Goal: Information Seeking & Learning: Check status

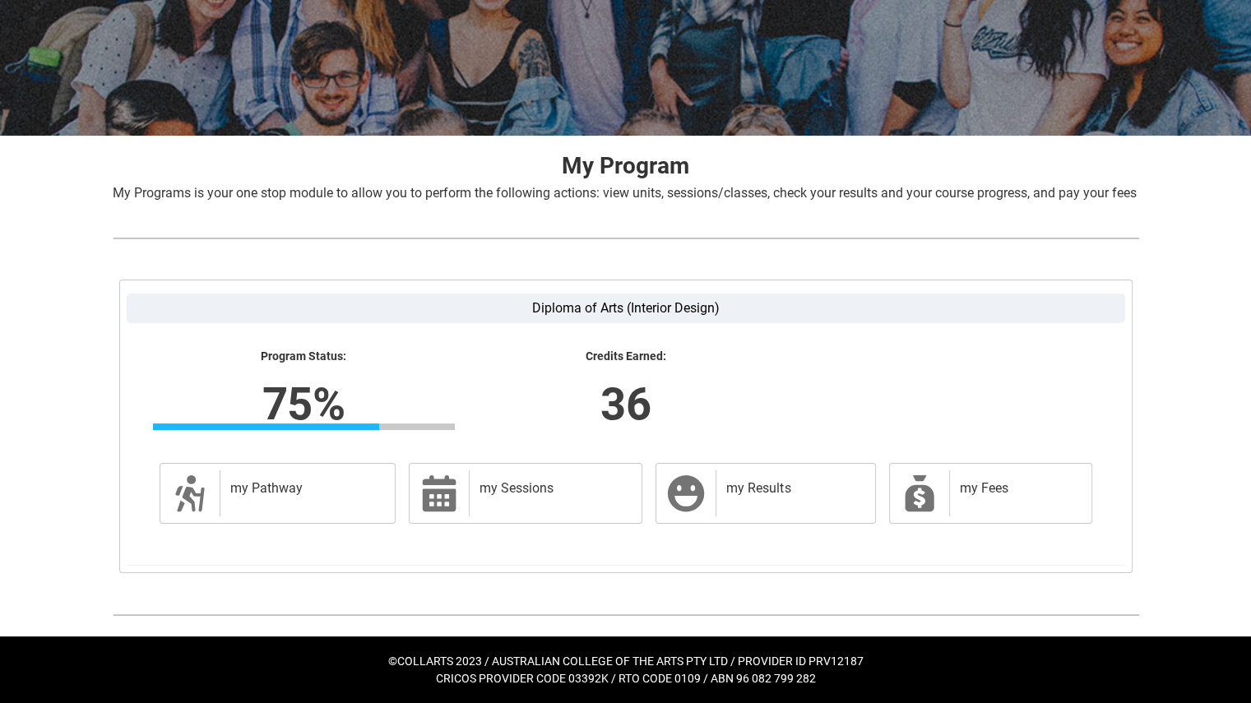
scroll to position [211, 0]
click at [744, 499] on div "my Results" at bounding box center [792, 493] width 152 height 46
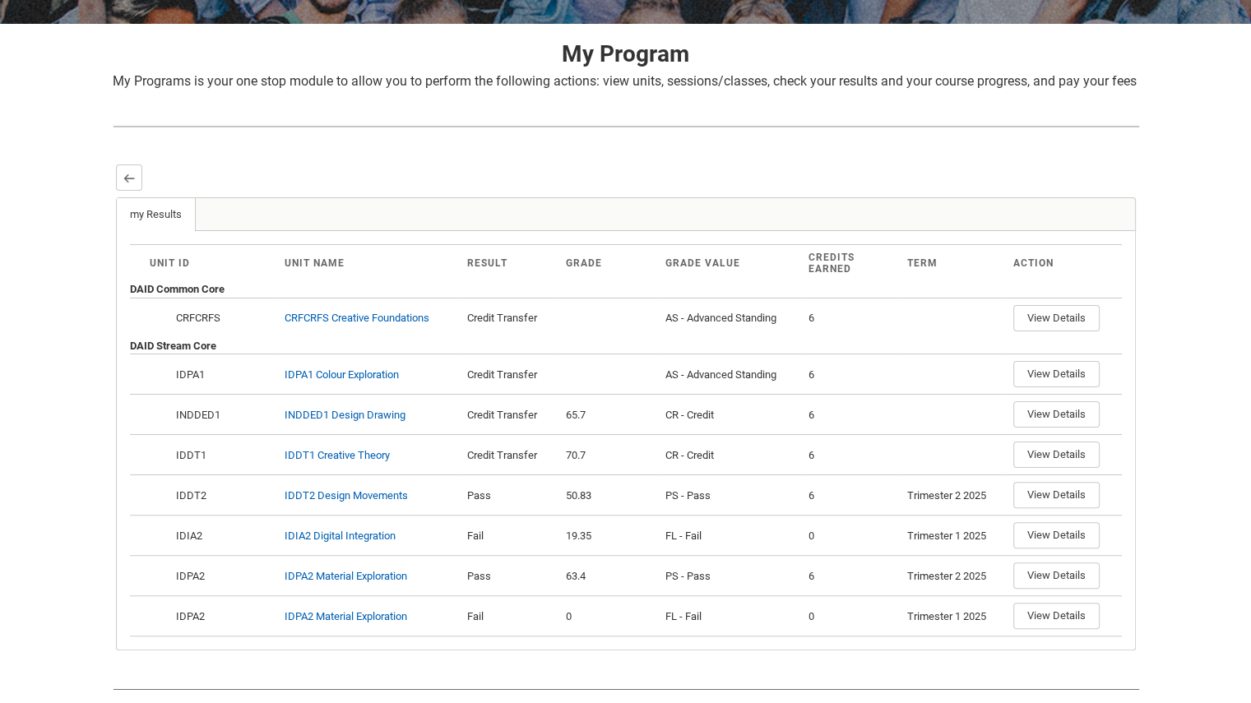
scroll to position [0, 0]
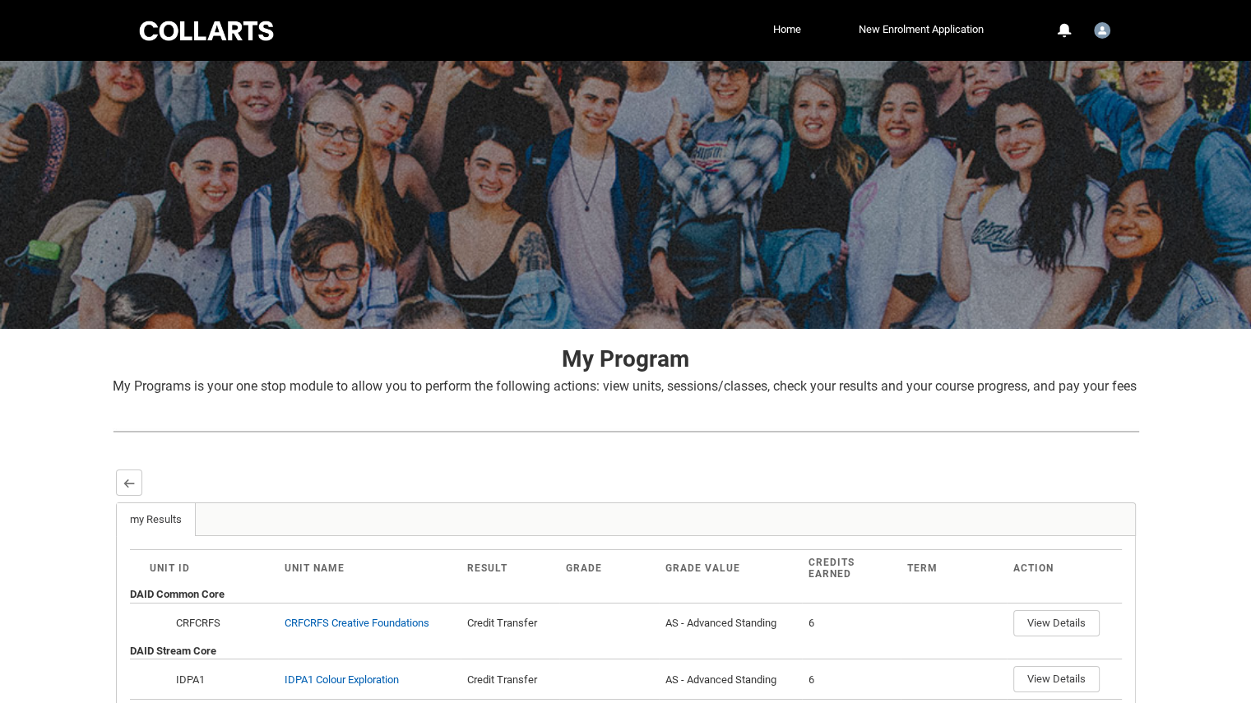
click at [142, 496] on div "Back" at bounding box center [626, 483] width 1020 height 26
click at [114, 503] on div "Back my Results More Tabs Unit ID Unit Name Result Grade Grade Value Credits Ea…" at bounding box center [625, 712] width 1023 height 489
click at [140, 496] on div "Back" at bounding box center [626, 483] width 1020 height 26
click at [123, 489] on lightning-primitive-icon "button" at bounding box center [129, 483] width 12 height 12
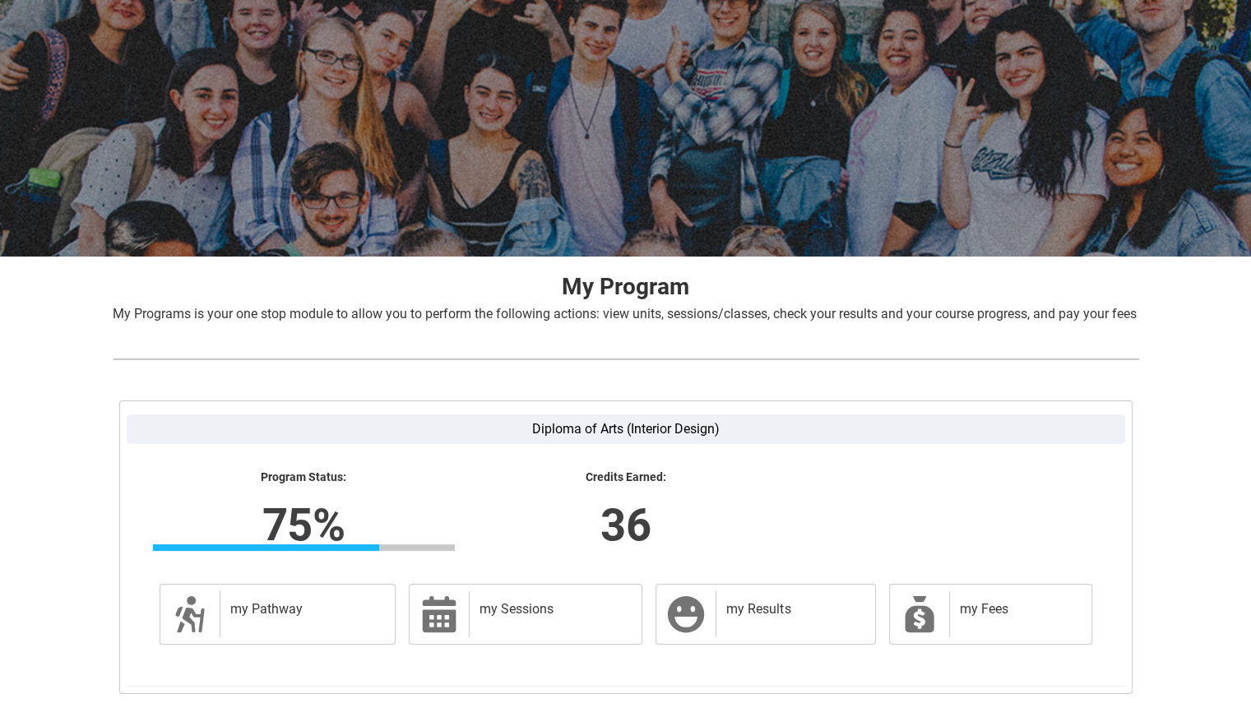
scroll to position [128, 0]
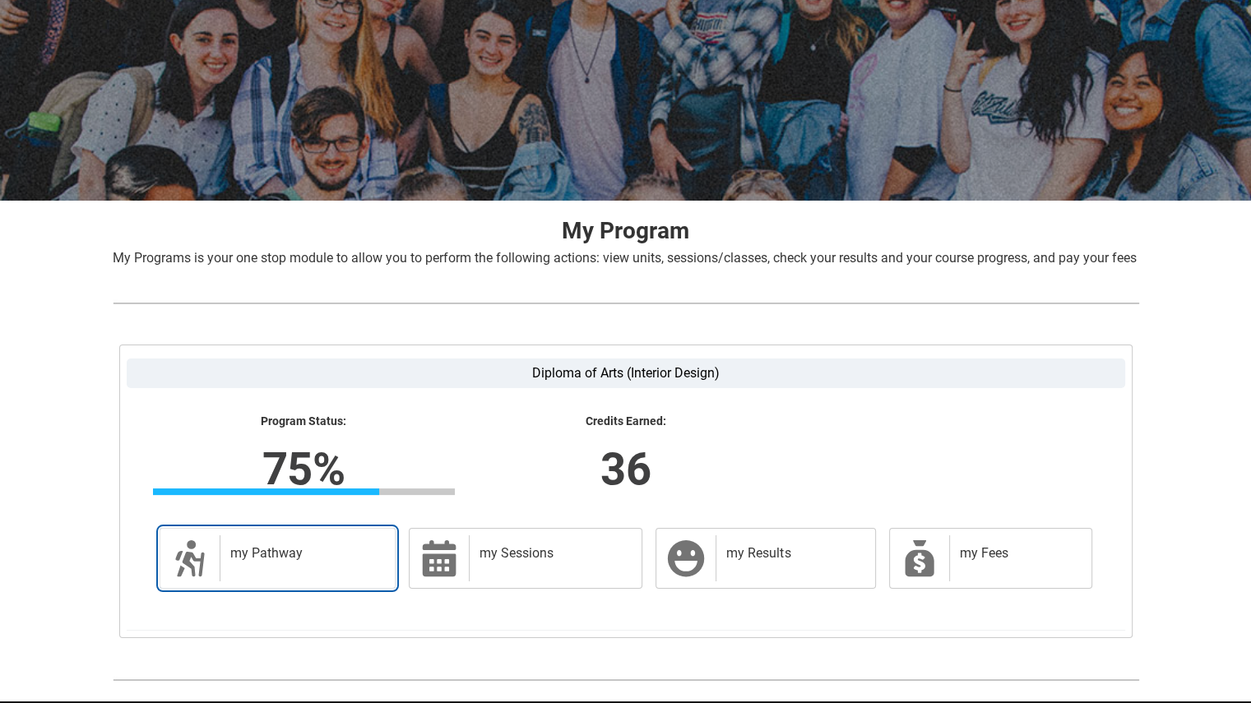
click at [337, 562] on h2 "my Pathway" at bounding box center [304, 553] width 149 height 16
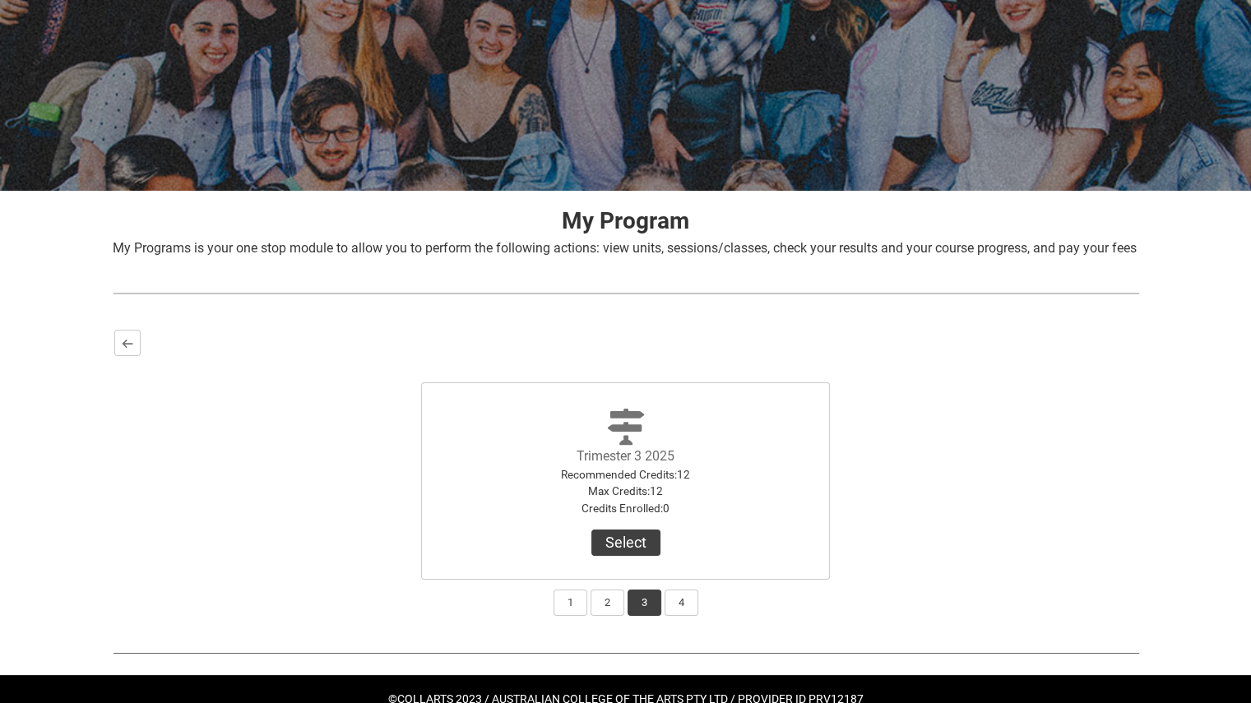
scroll to position [141, 0]
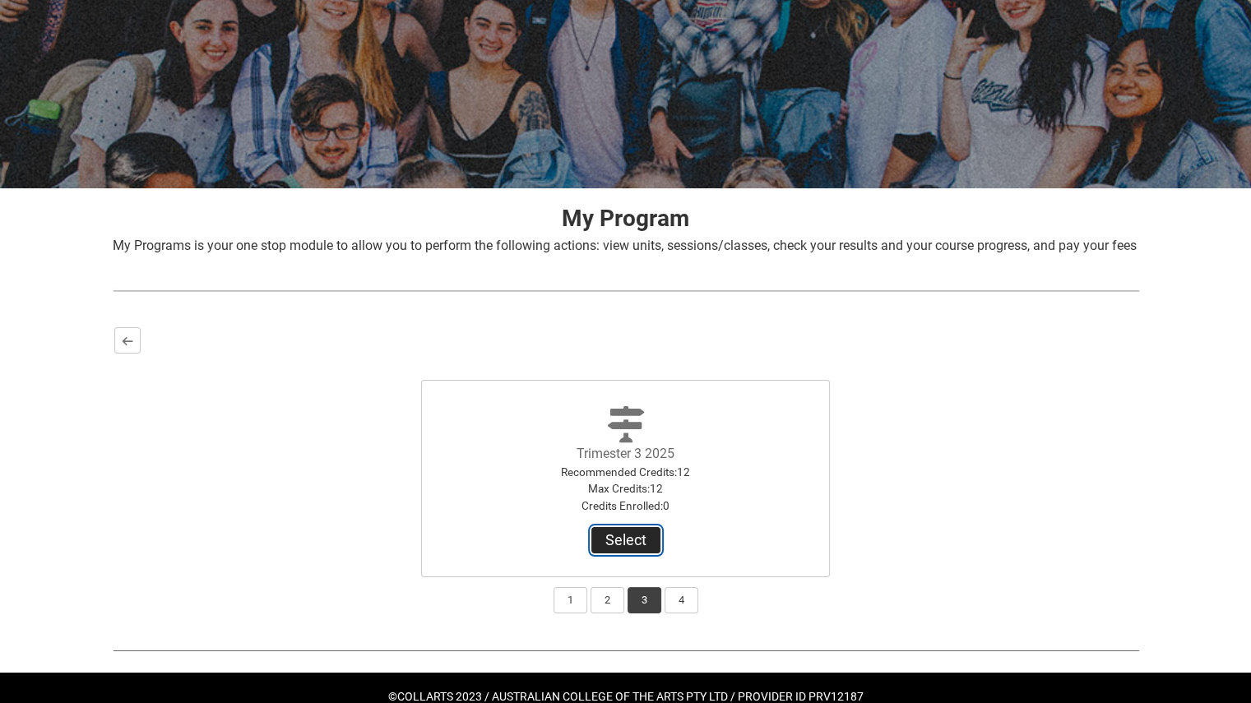
click at [654, 554] on button "Select" at bounding box center [625, 540] width 69 height 26
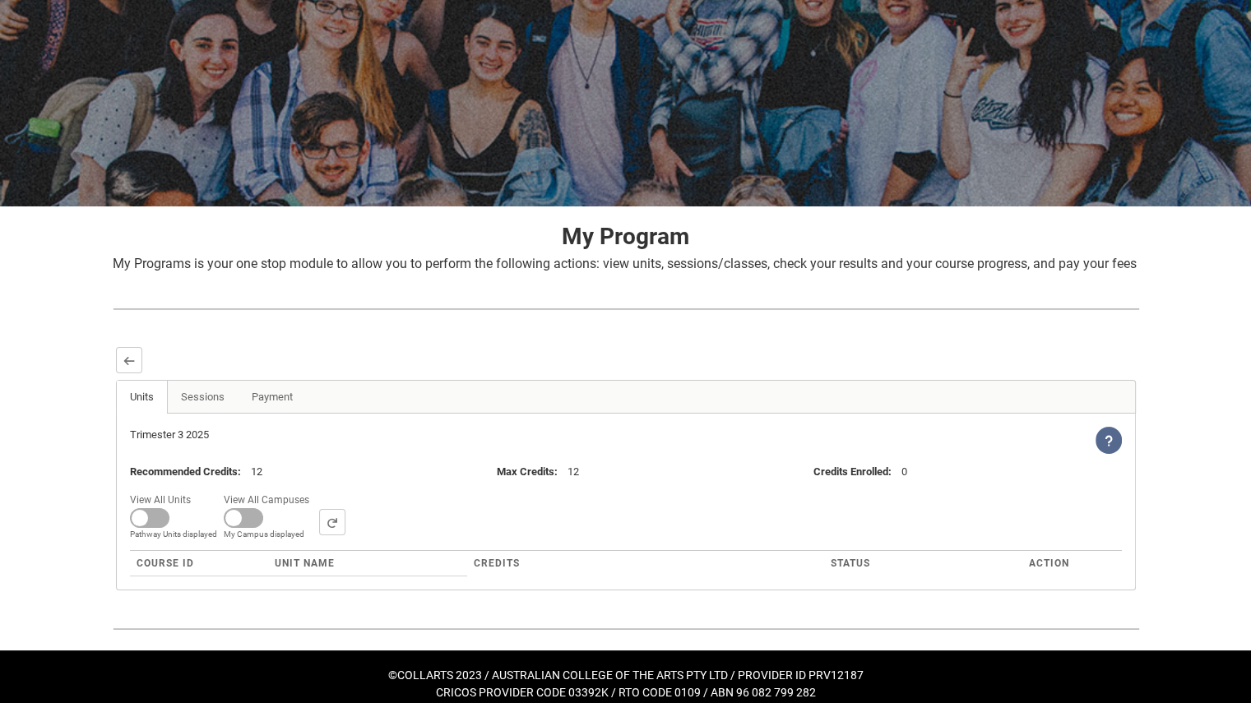
scroll to position [155, 0]
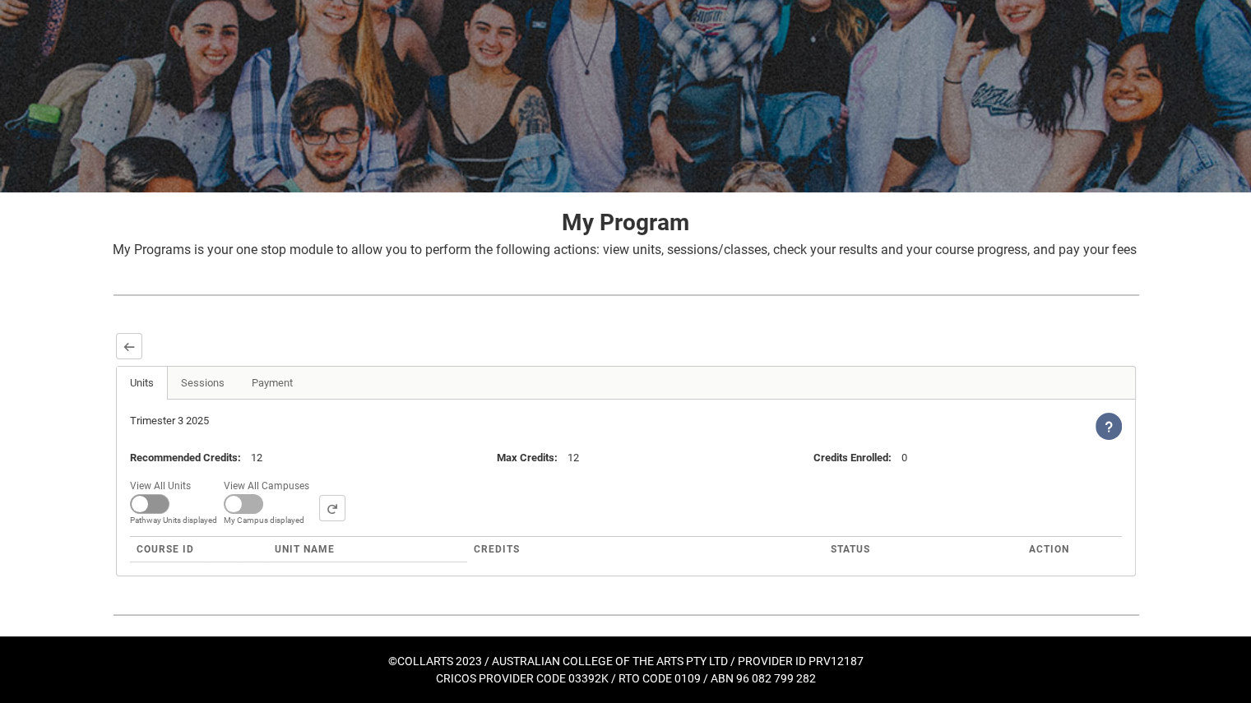
click at [145, 502] on span at bounding box center [149, 504] width 39 height 20
click at [197, 475] on input "View All Units All Units displayed Pathway Units displayed" at bounding box center [197, 475] width 1 height 1
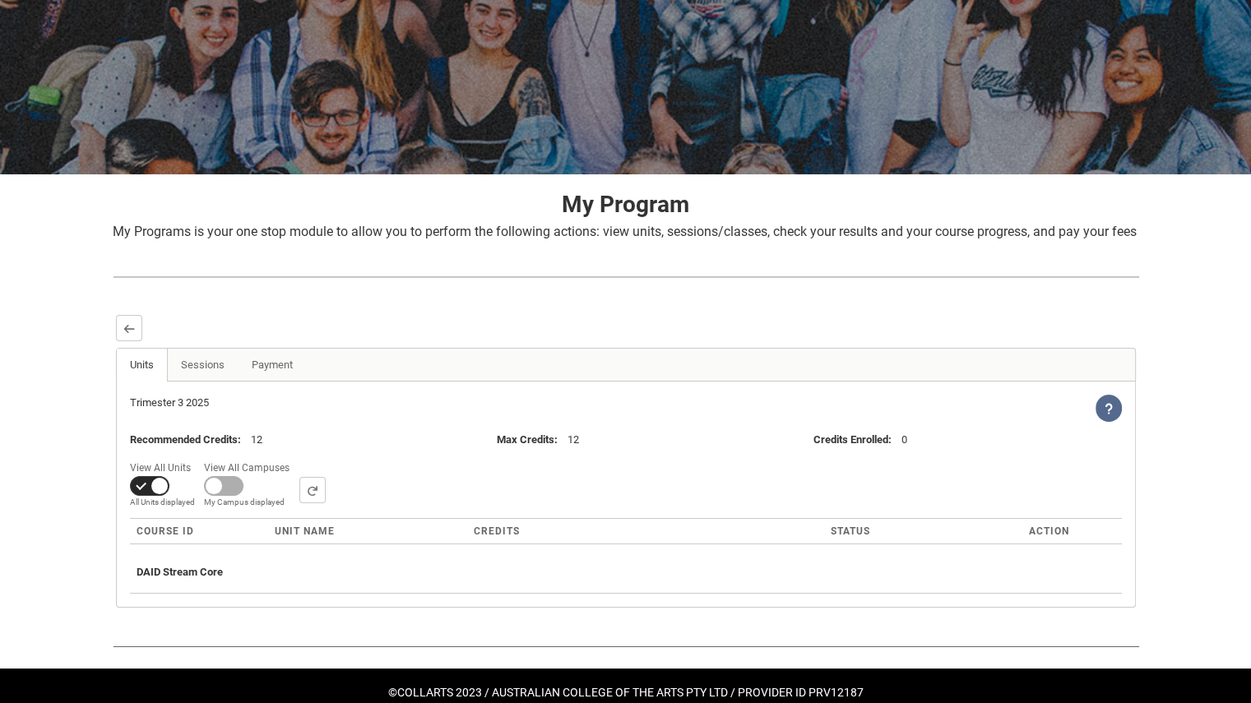
click at [148, 496] on span at bounding box center [149, 486] width 39 height 20
click at [197, 457] on input "View All Units All Units displayed Pathway Units displayed" at bounding box center [197, 457] width 1 height 1
checkbox input "false"
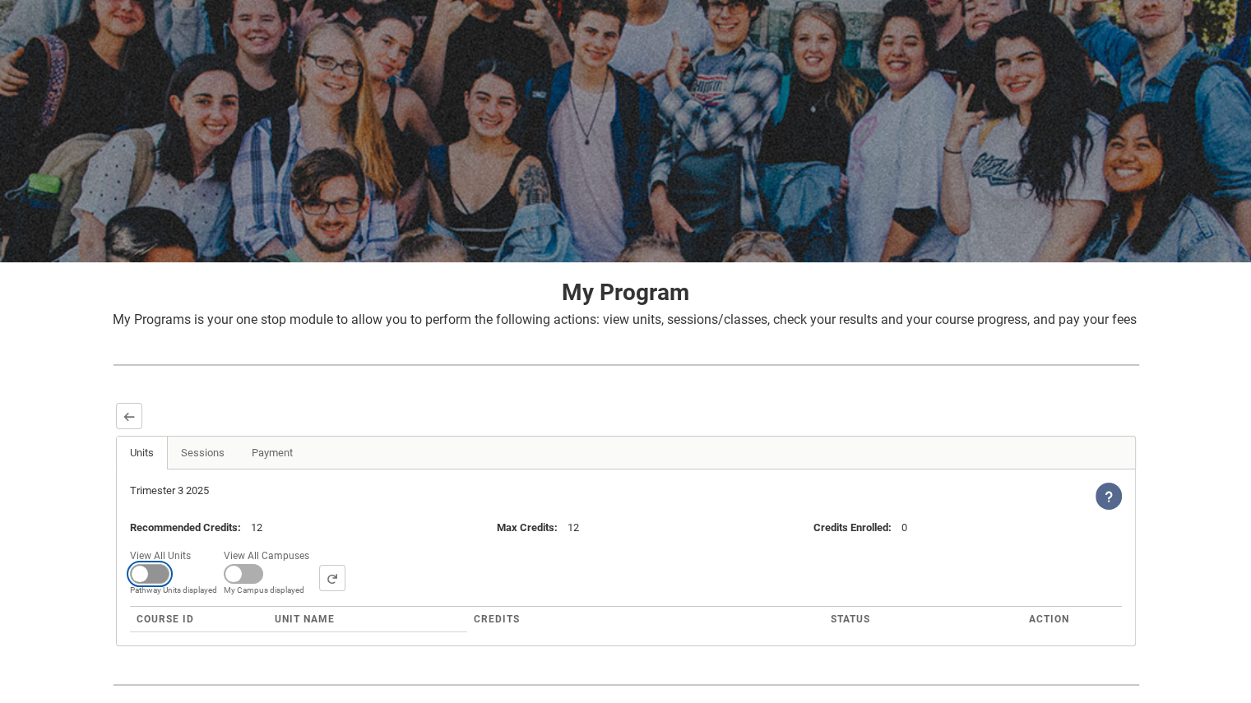
scroll to position [0, 0]
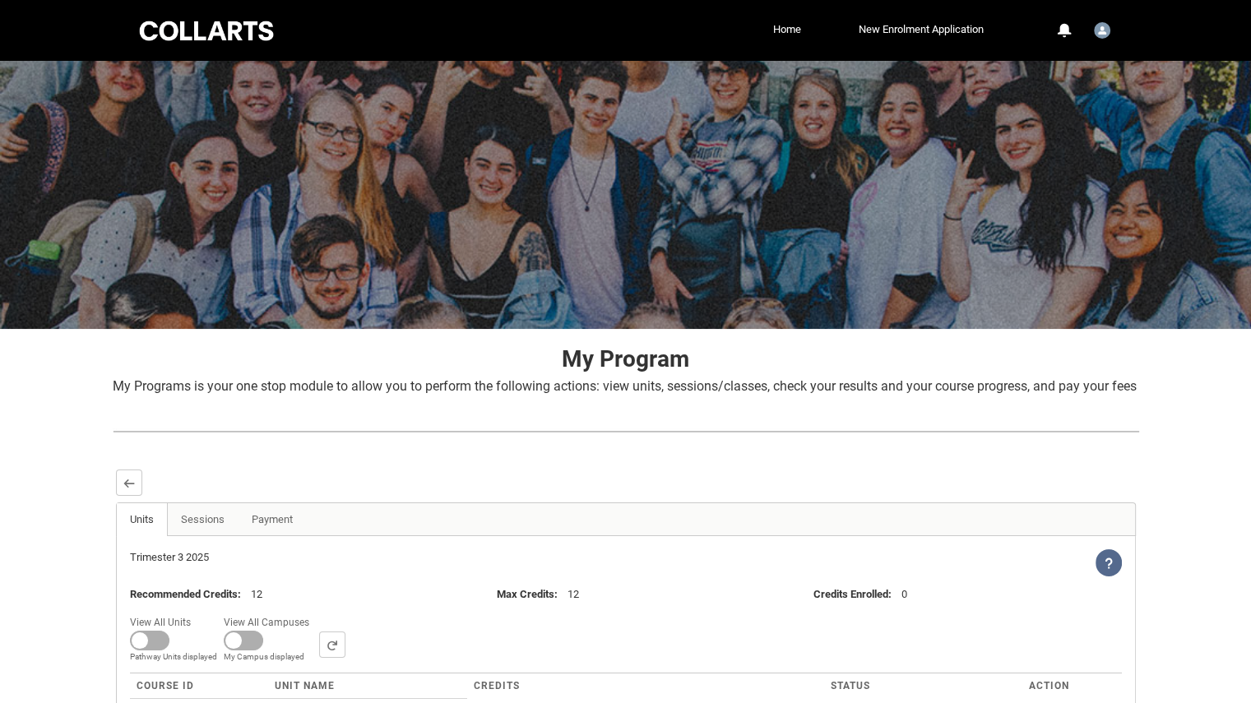
click at [161, 35] on div at bounding box center [207, 30] width 140 height 25
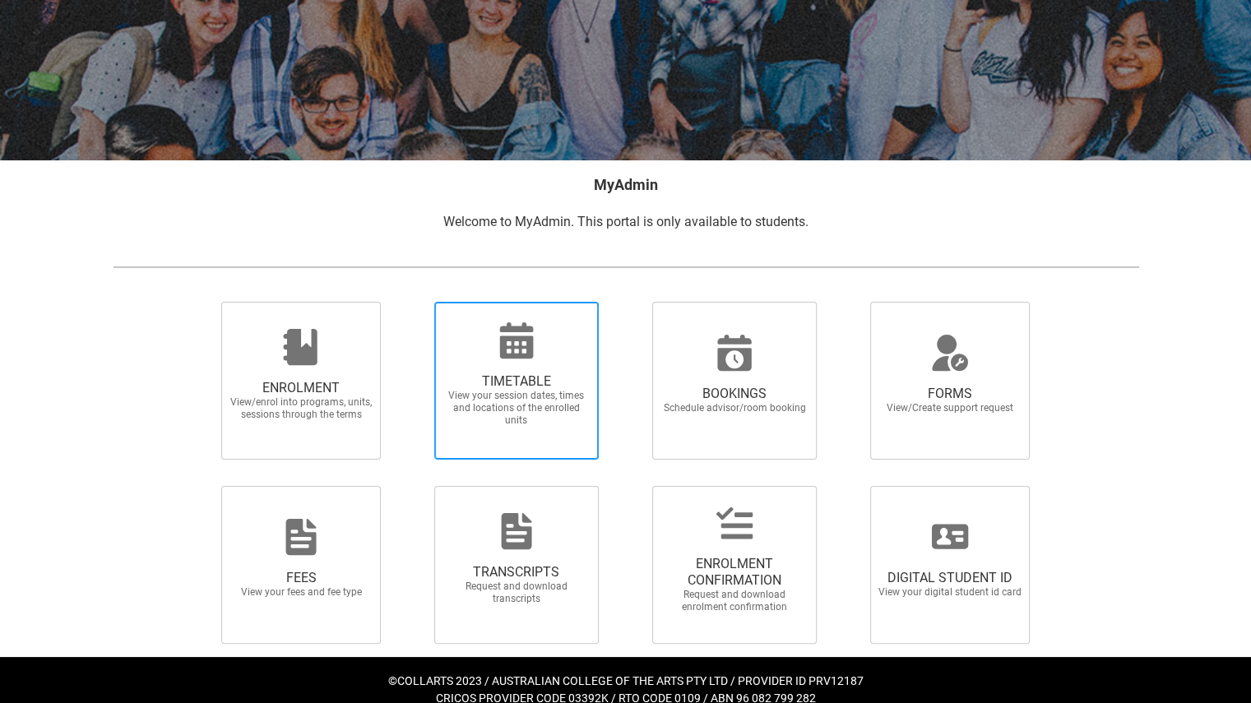
scroll to position [169, 0]
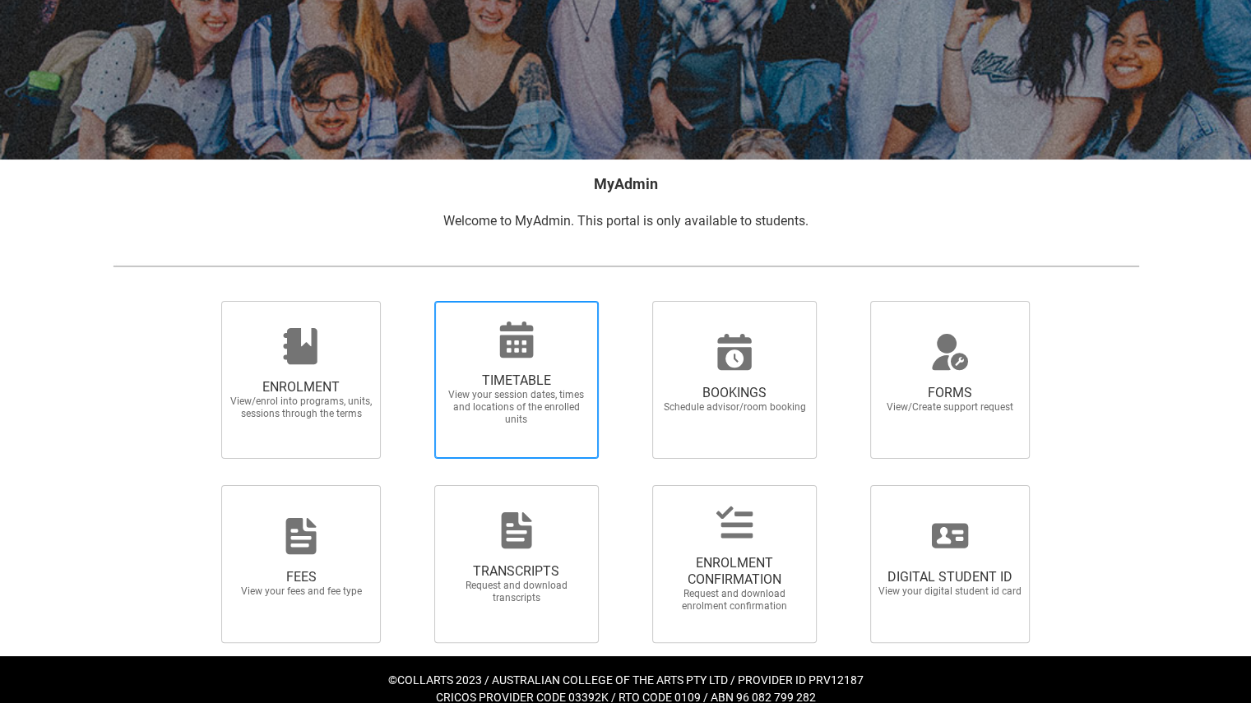
click at [566, 362] on span "TIMETABLE View your session dates, times and locations of the enrolled units" at bounding box center [517, 399] width 158 height 80
click at [414, 301] on input "TIMETABLE View your session dates, times and locations of the enrolled units" at bounding box center [413, 300] width 1 height 1
radio input "true"
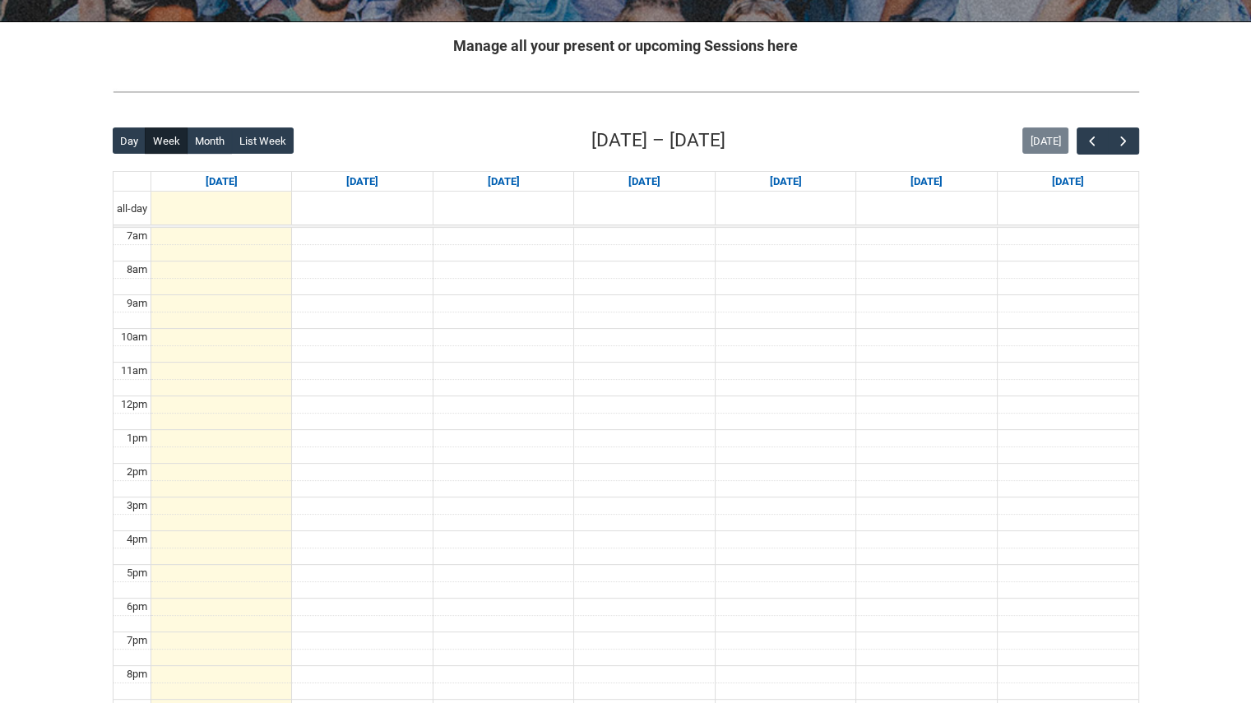
scroll to position [304, 0]
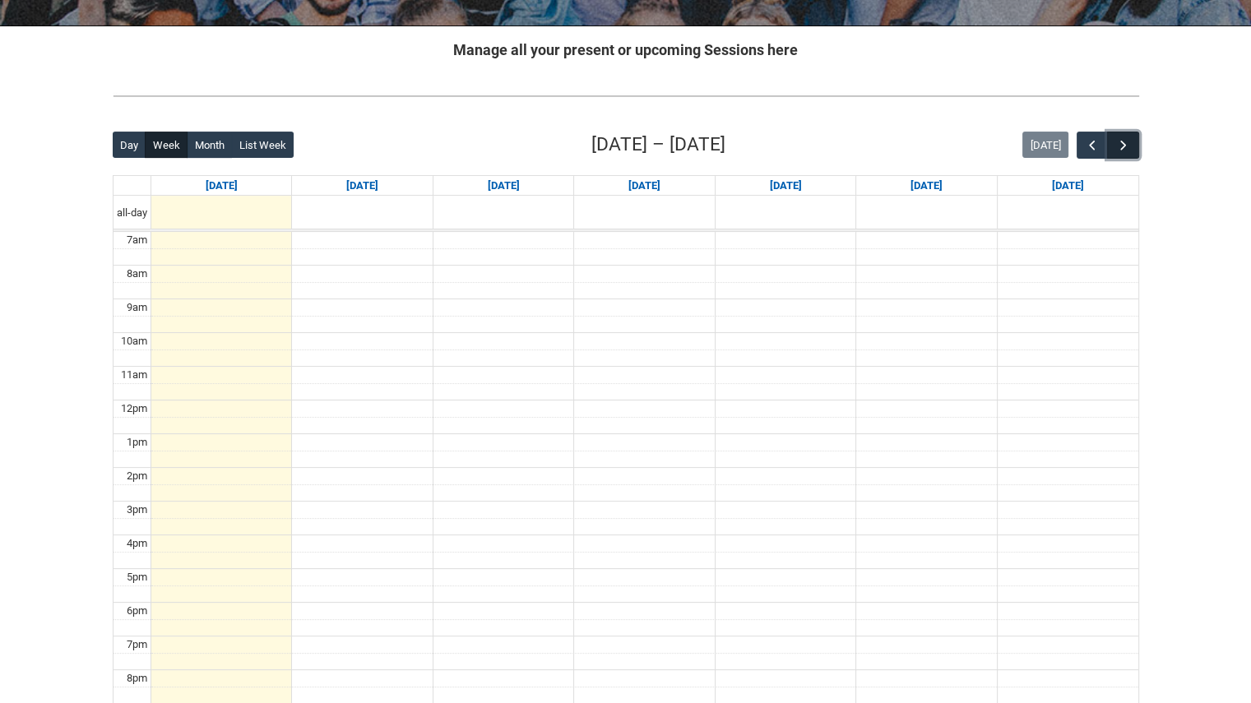
click at [1132, 141] on button "button" at bounding box center [1122, 145] width 31 height 27
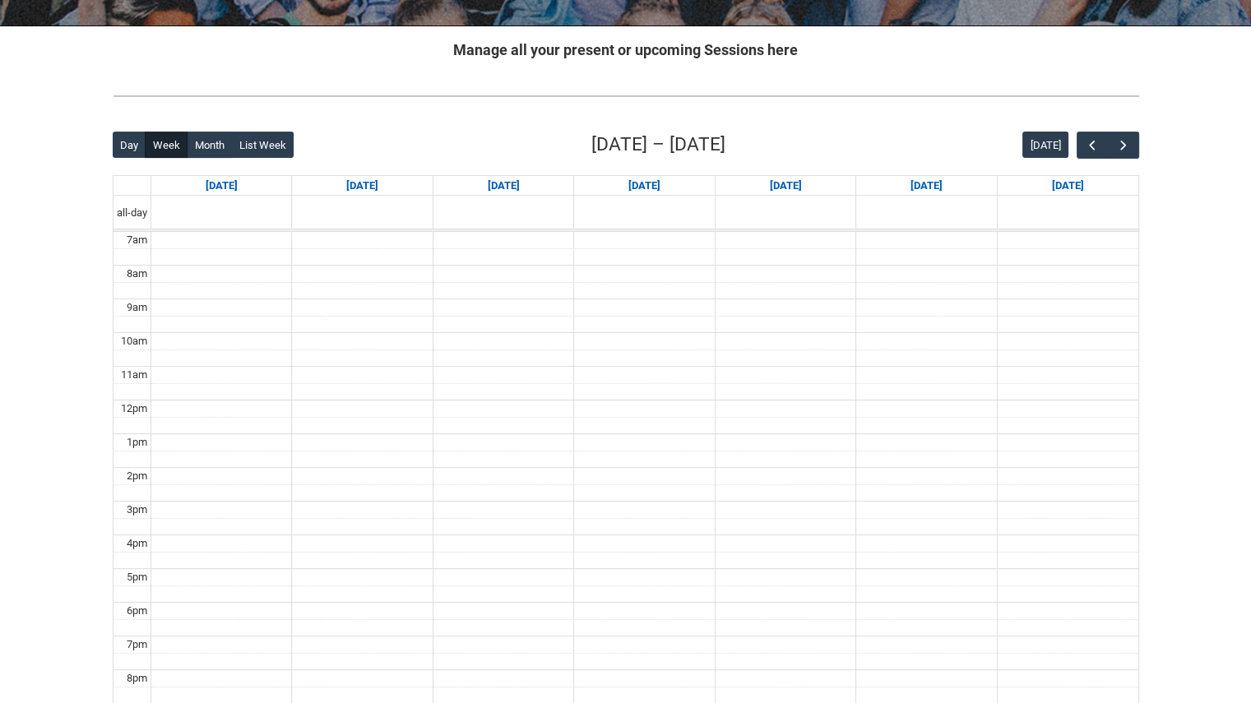
click at [1073, 141] on div "[DATE]" at bounding box center [1080, 145] width 116 height 27
click at [1095, 141] on span "button" at bounding box center [1092, 145] width 16 height 16
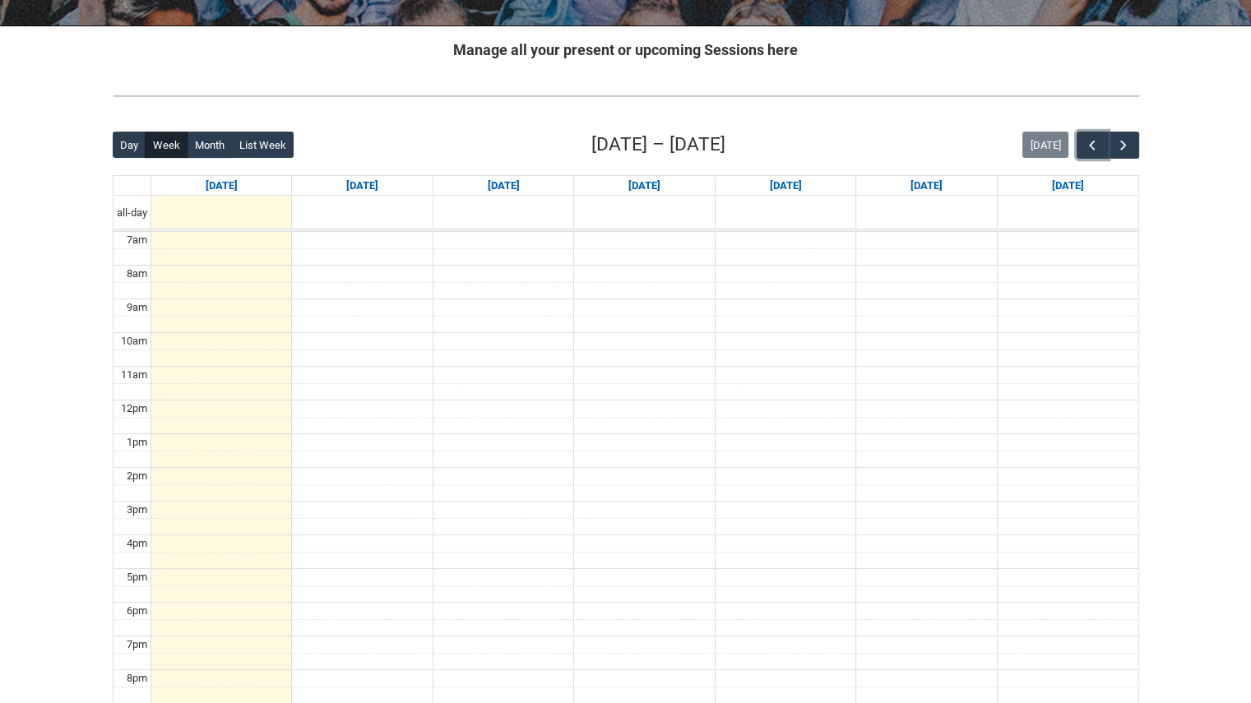
scroll to position [0, 0]
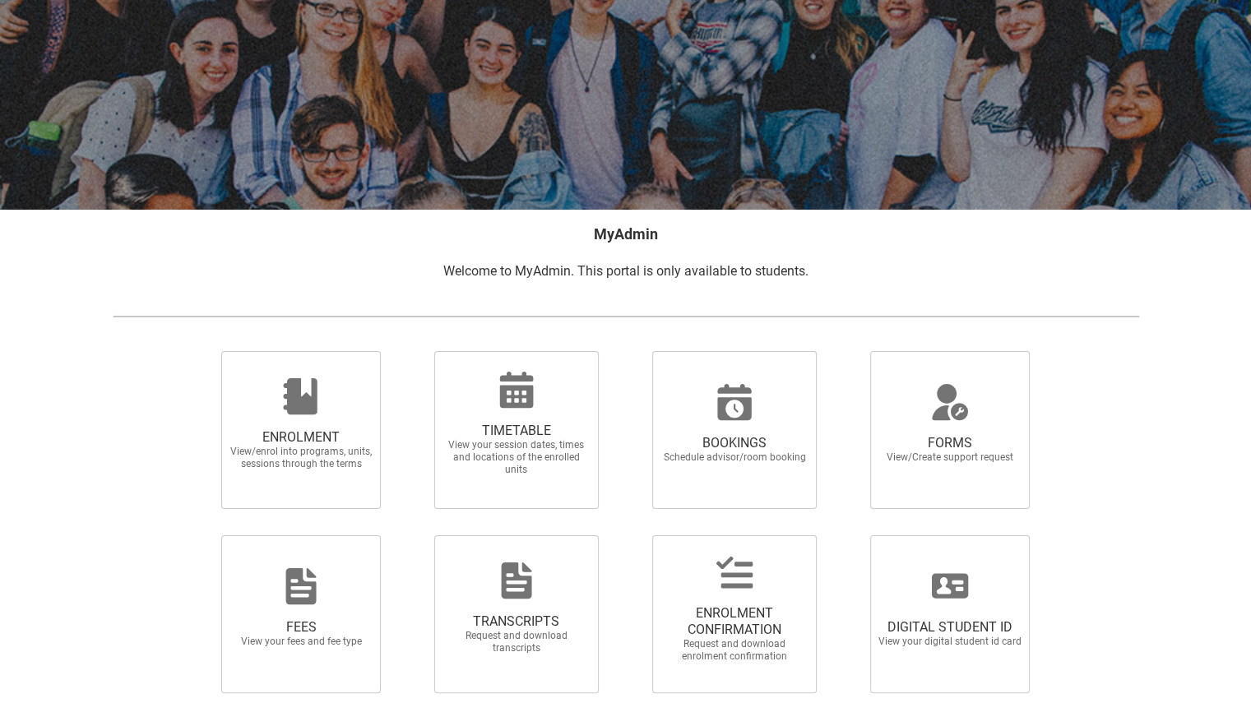
scroll to position [188, 0]
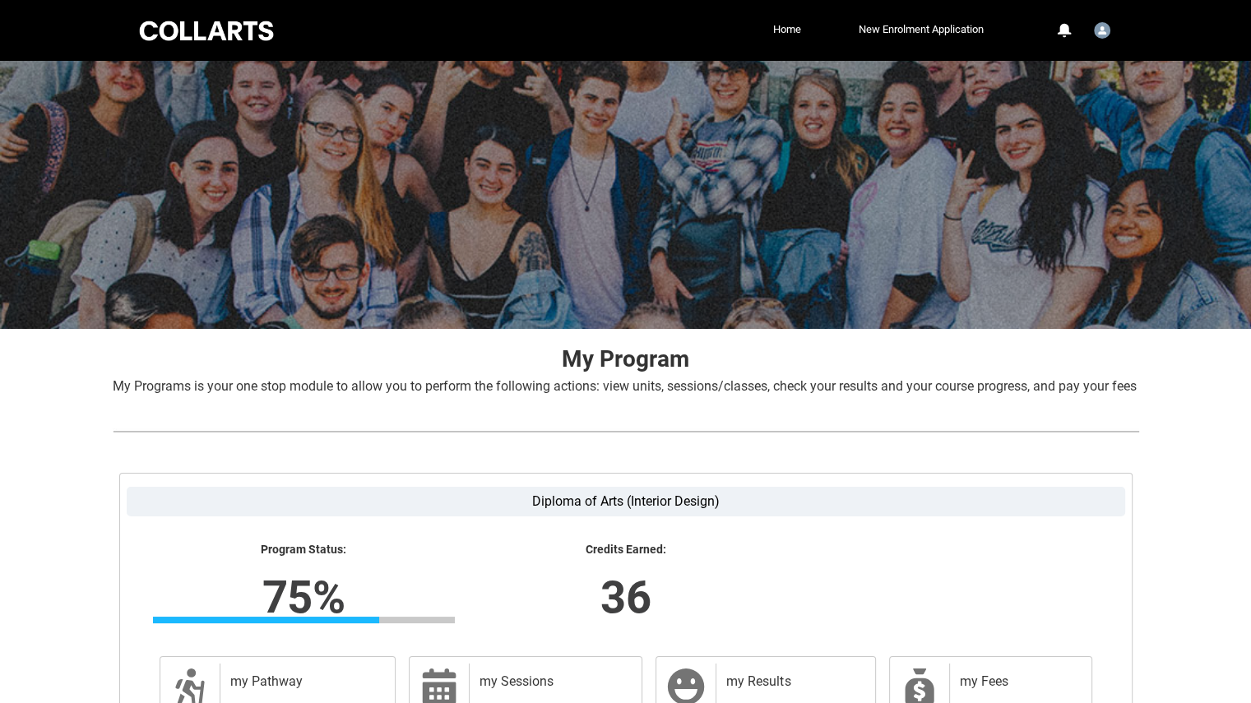
scroll to position [179, 0]
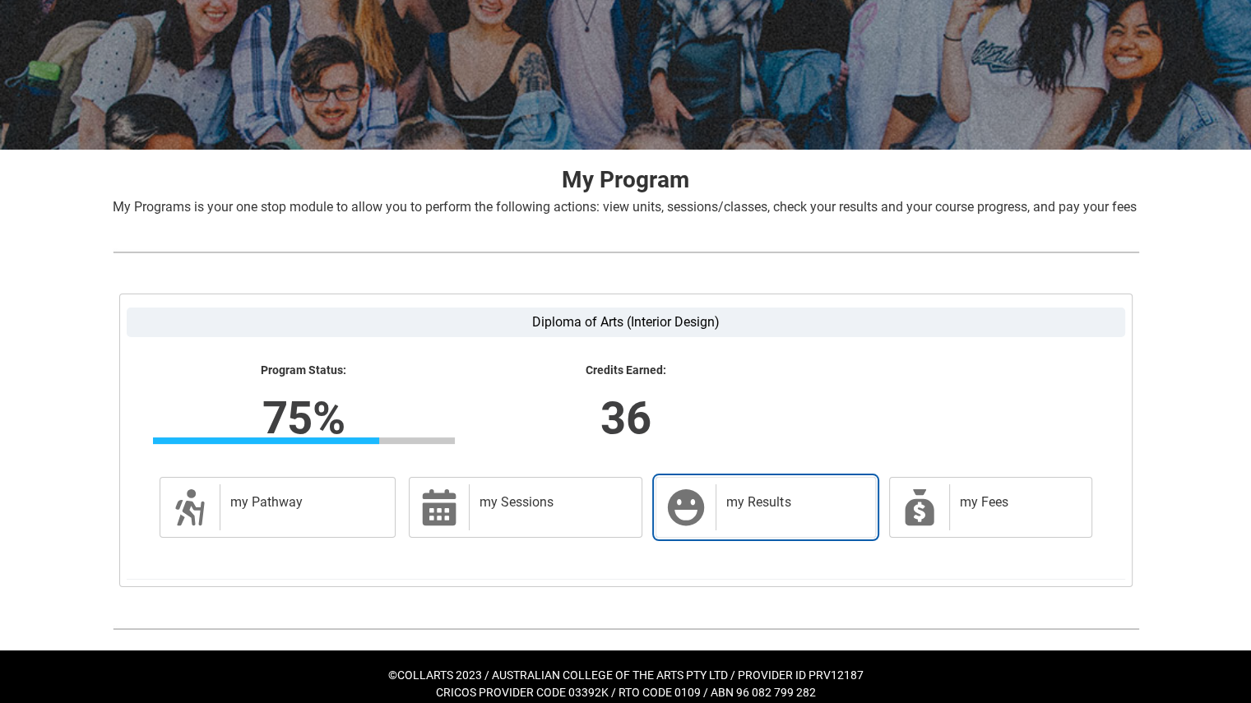
click at [787, 511] on h2 "my Results" at bounding box center [792, 502] width 132 height 16
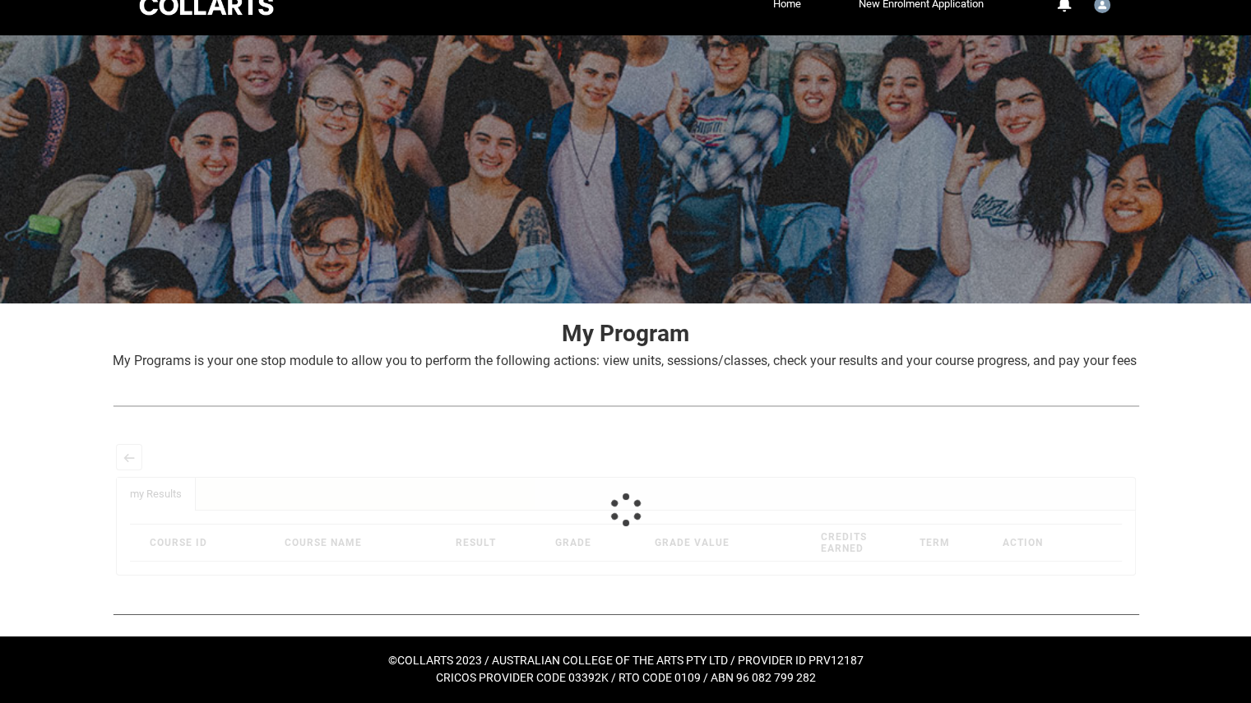
scroll to position [0, 0]
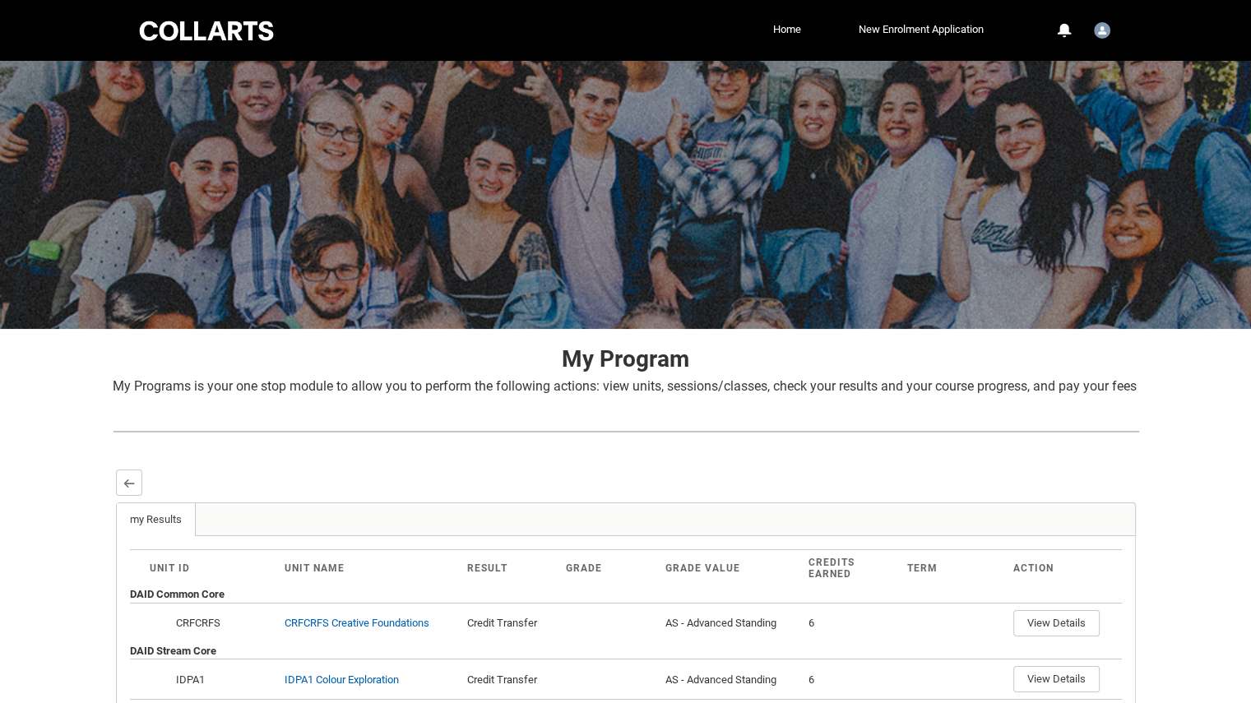
drag, startPoint x: 1250, startPoint y: 113, endPoint x: 1263, endPoint y: 115, distance: 12.6
click at [1251, 174] on html "Loading × Sorry to interrupt CSS Error Refresh Skip to Main Content Collarts Ed…" at bounding box center [625, 541] width 1251 height 1083
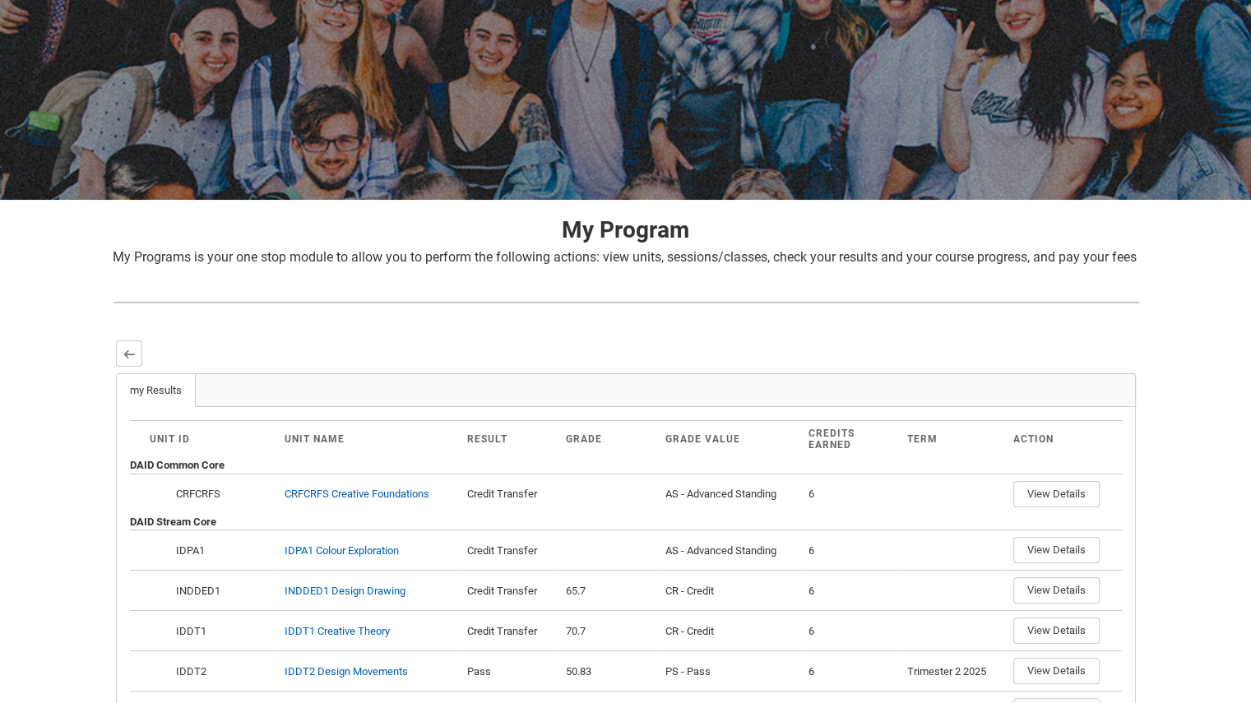
scroll to position [395, 0]
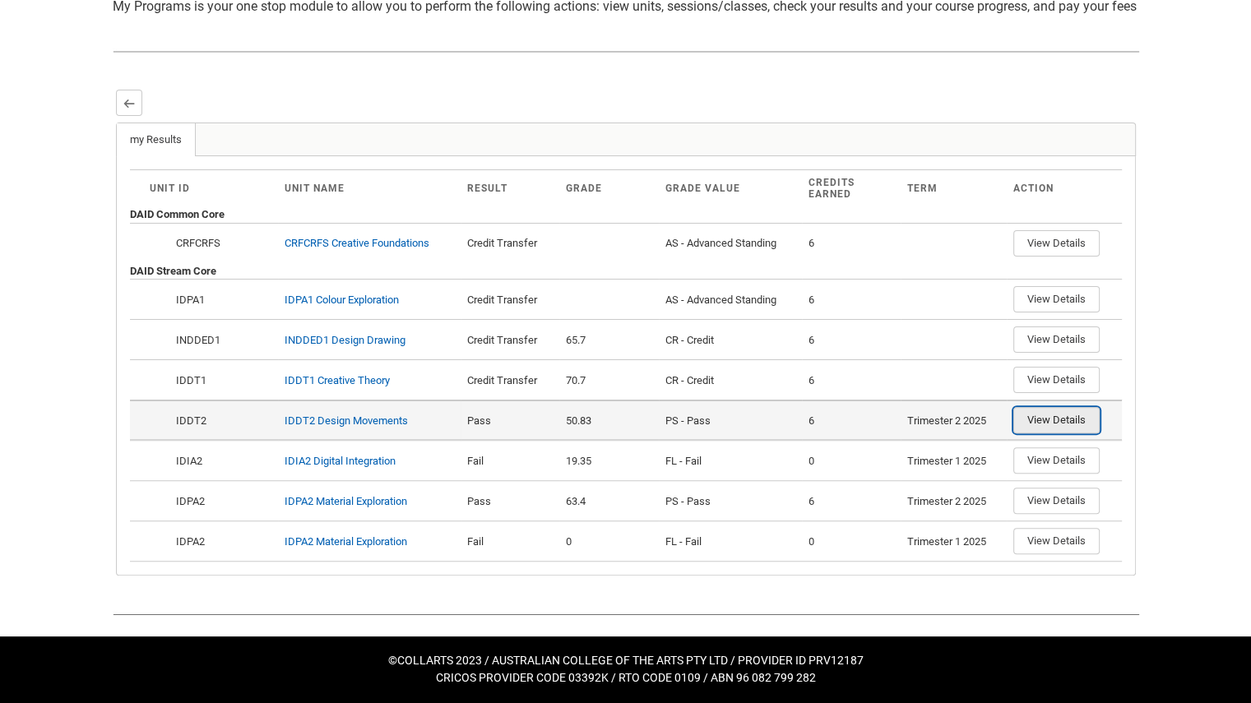
drag, startPoint x: 1072, startPoint y: 424, endPoint x: 1082, endPoint y: 435, distance: 15.1
click at [1082, 433] on button "View Details" at bounding box center [1056, 420] width 86 height 26
click at [1078, 428] on button "View Details" at bounding box center [1056, 420] width 86 height 26
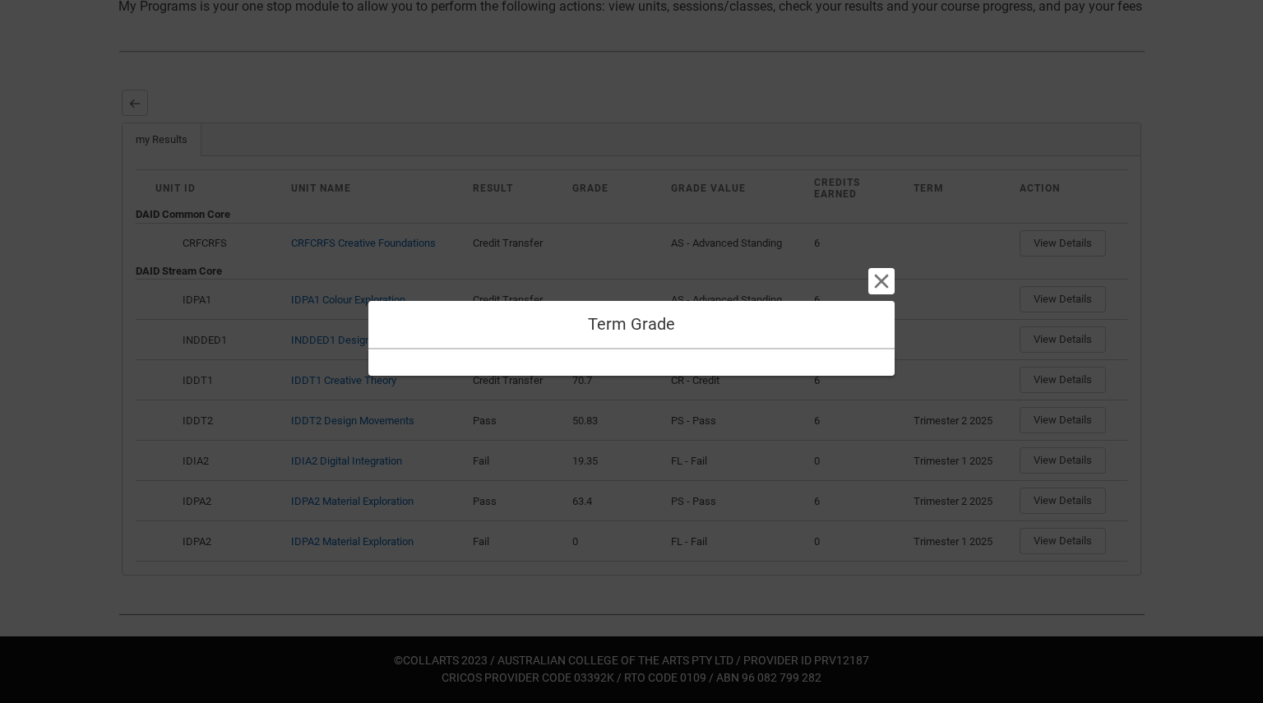
click at [856, 272] on div "Term Grade Cancel and close" at bounding box center [632, 351] width 526 height 703
click at [875, 282] on button "Cancel and close" at bounding box center [882, 281] width 26 height 26
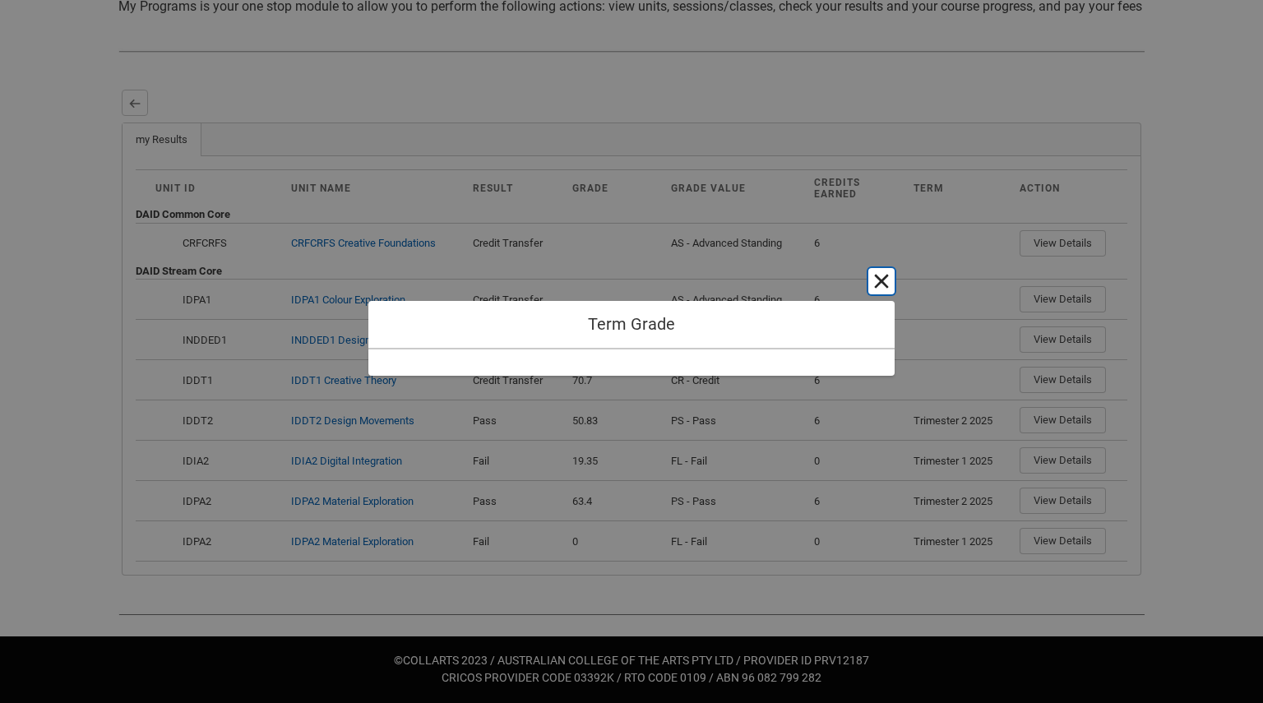
click at [875, 280] on button "Cancel and close" at bounding box center [882, 281] width 26 height 26
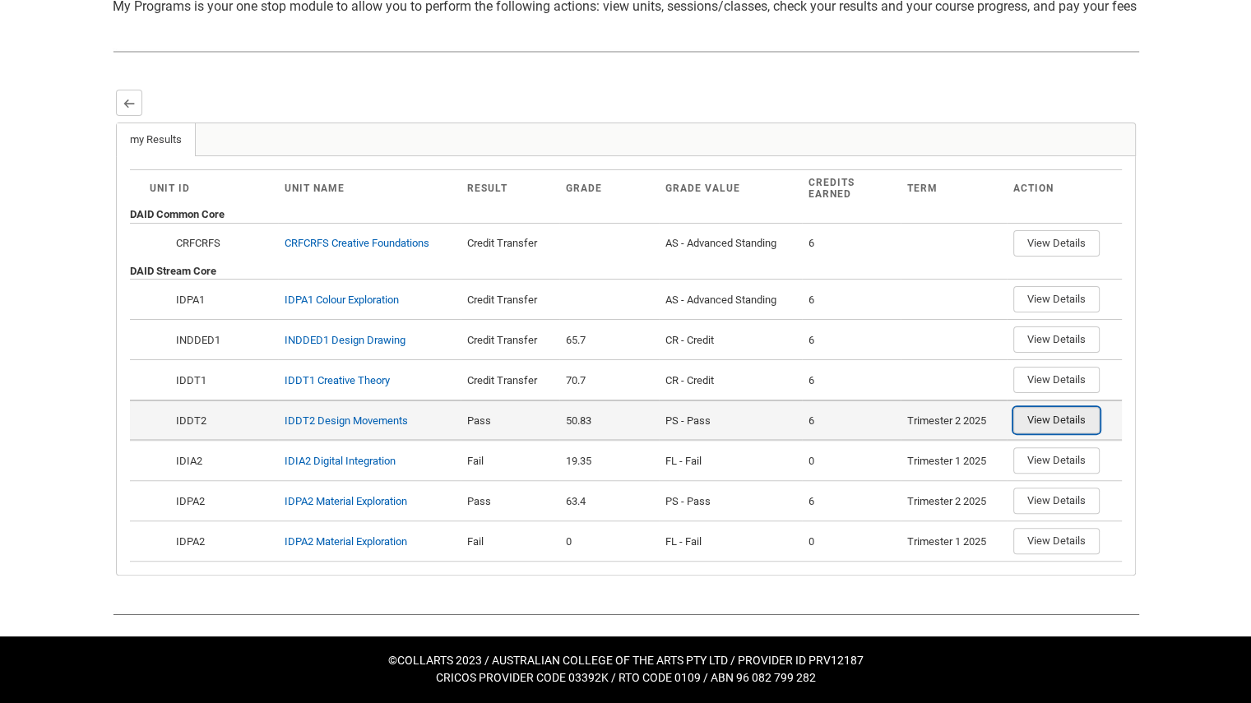
click at [1050, 429] on button "View Details" at bounding box center [1056, 420] width 86 height 26
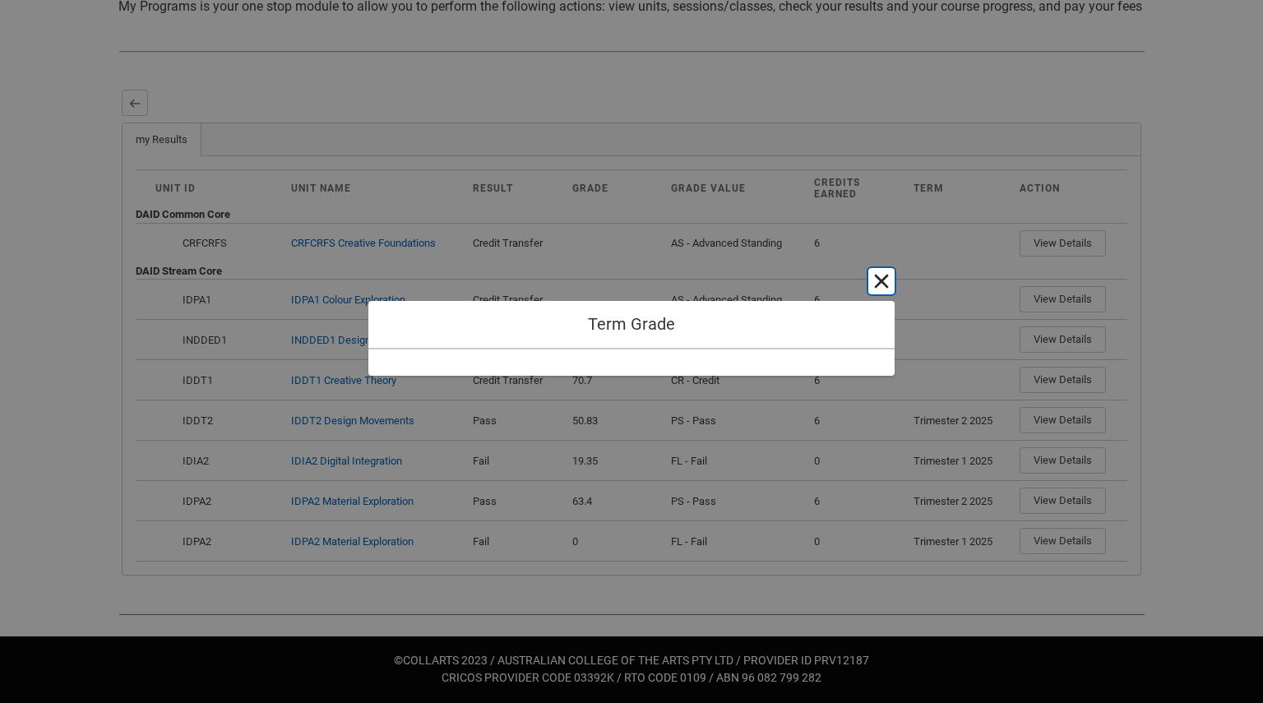
click at [886, 279] on button "Cancel and close" at bounding box center [882, 281] width 26 height 26
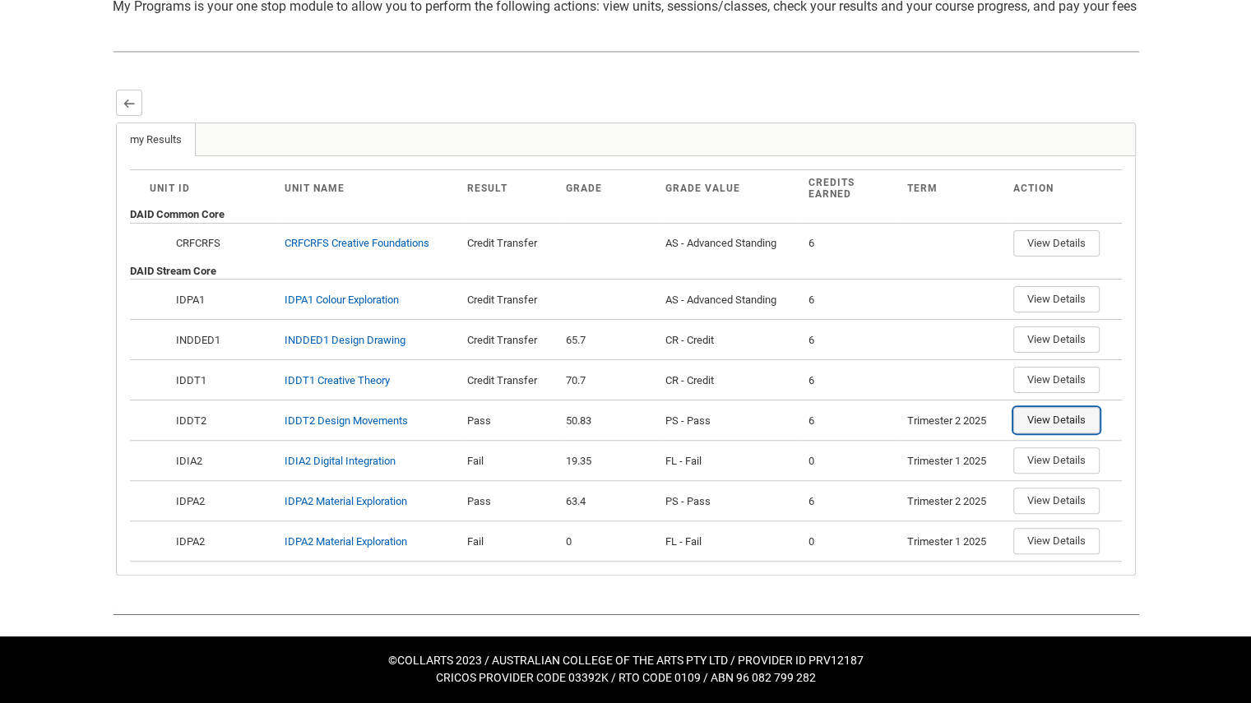
scroll to position [0, 0]
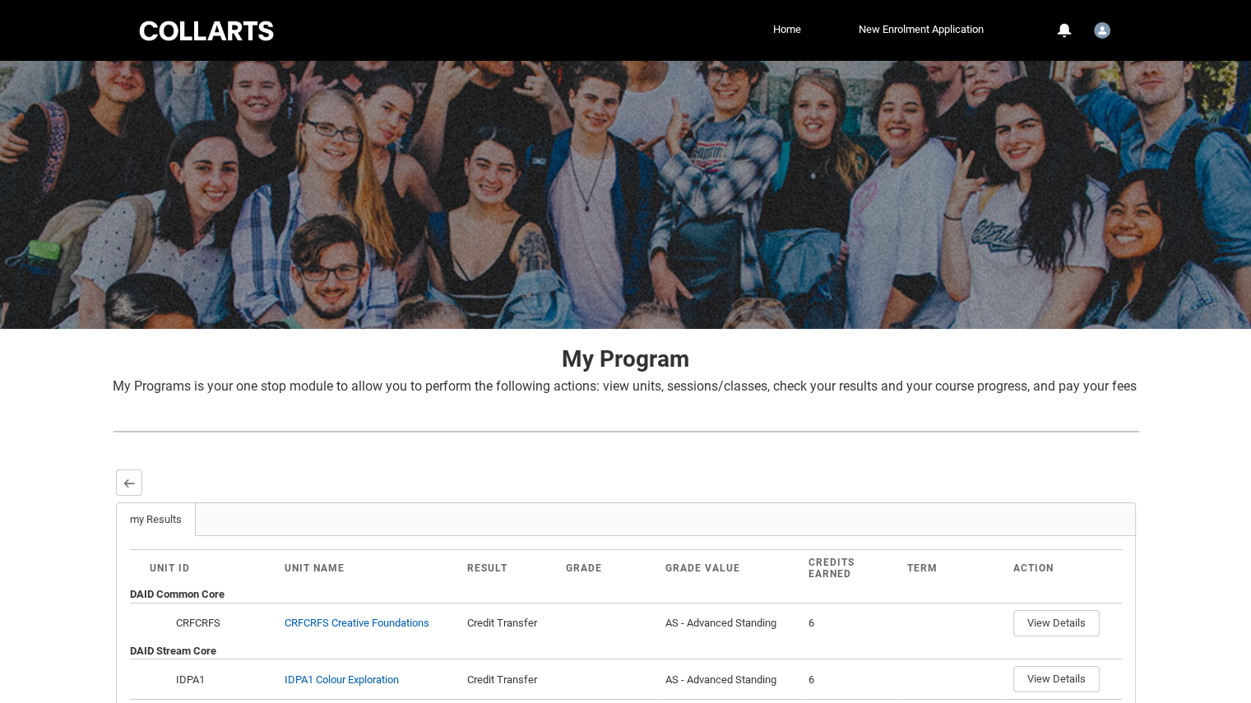
drag, startPoint x: 176, startPoint y: 407, endPoint x: 135, endPoint y: 447, distance: 57.6
click at [180, 433] on div "My Program My Programs is your one stop module to allow you to perform the foll…" at bounding box center [626, 673] width 1053 height 688
click at [123, 489] on button "Back" at bounding box center [129, 483] width 26 height 26
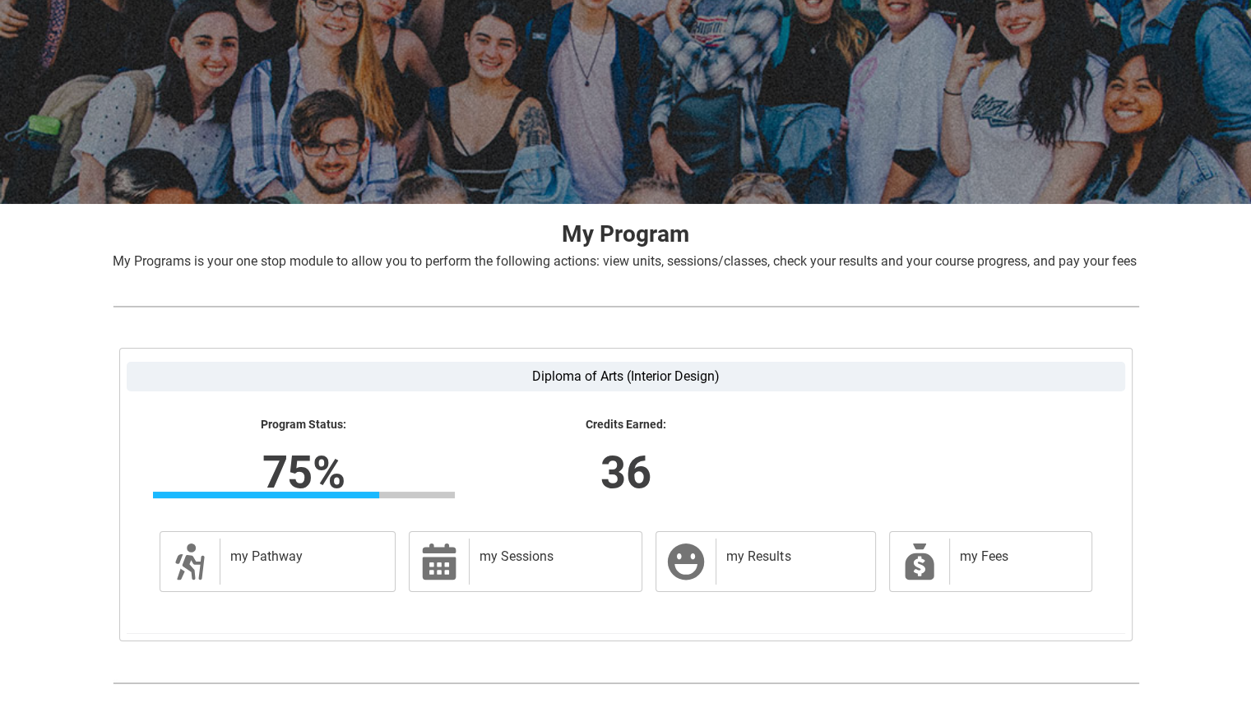
scroll to position [189, 0]
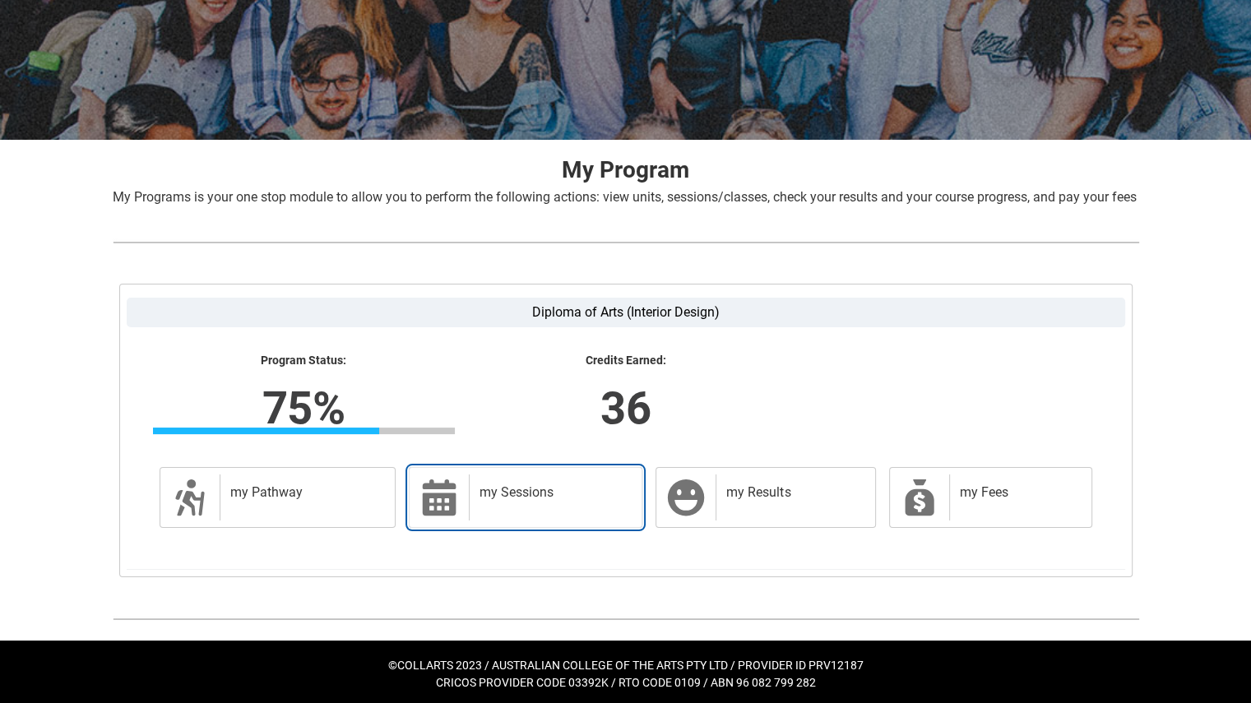
click at [530, 501] on h2 "my Sessions" at bounding box center [553, 492] width 146 height 16
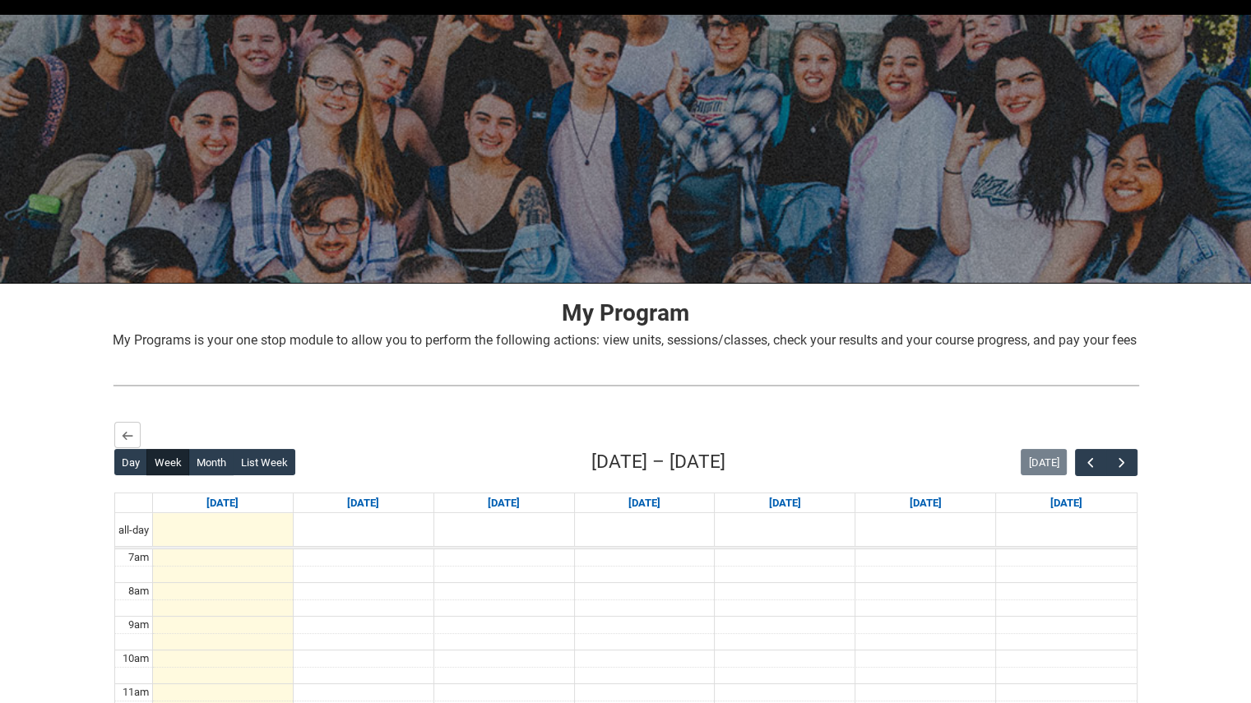
scroll to position [0, 0]
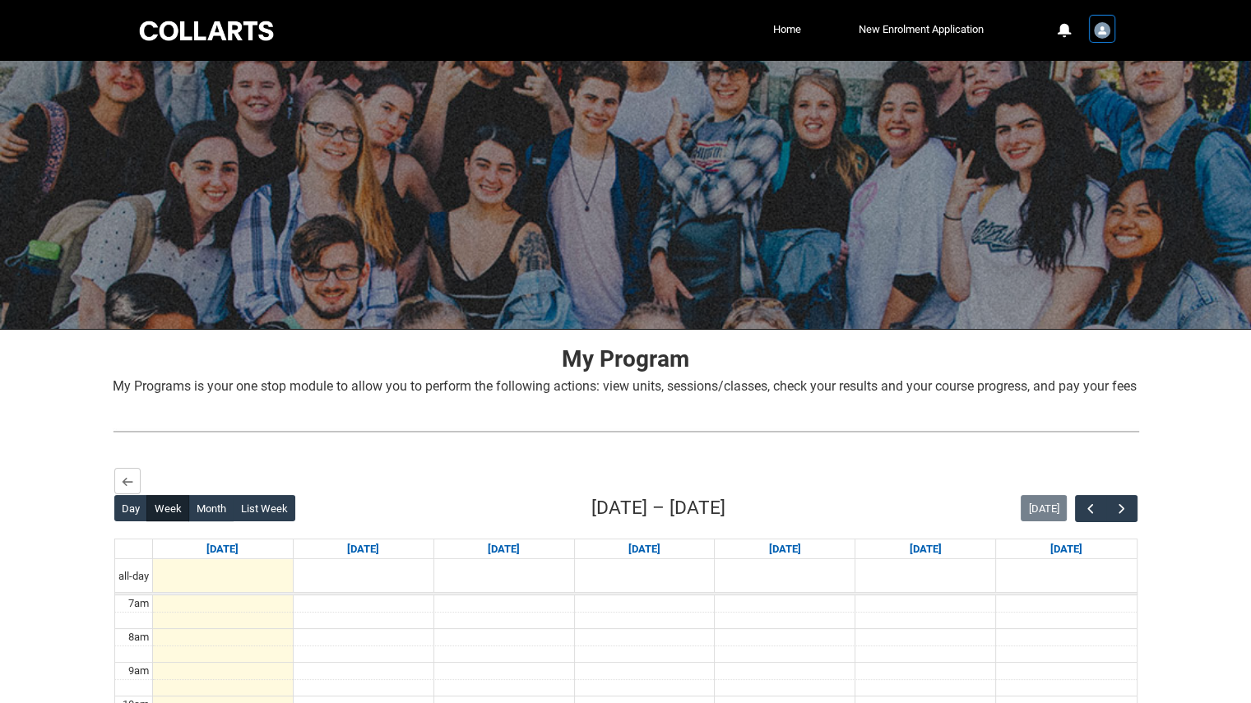
click at [1106, 29] on img "User Profile Student.astruhs.20241866" at bounding box center [1102, 30] width 16 height 16
click at [1066, 75] on span "Profile" at bounding box center [1060, 70] width 29 height 15
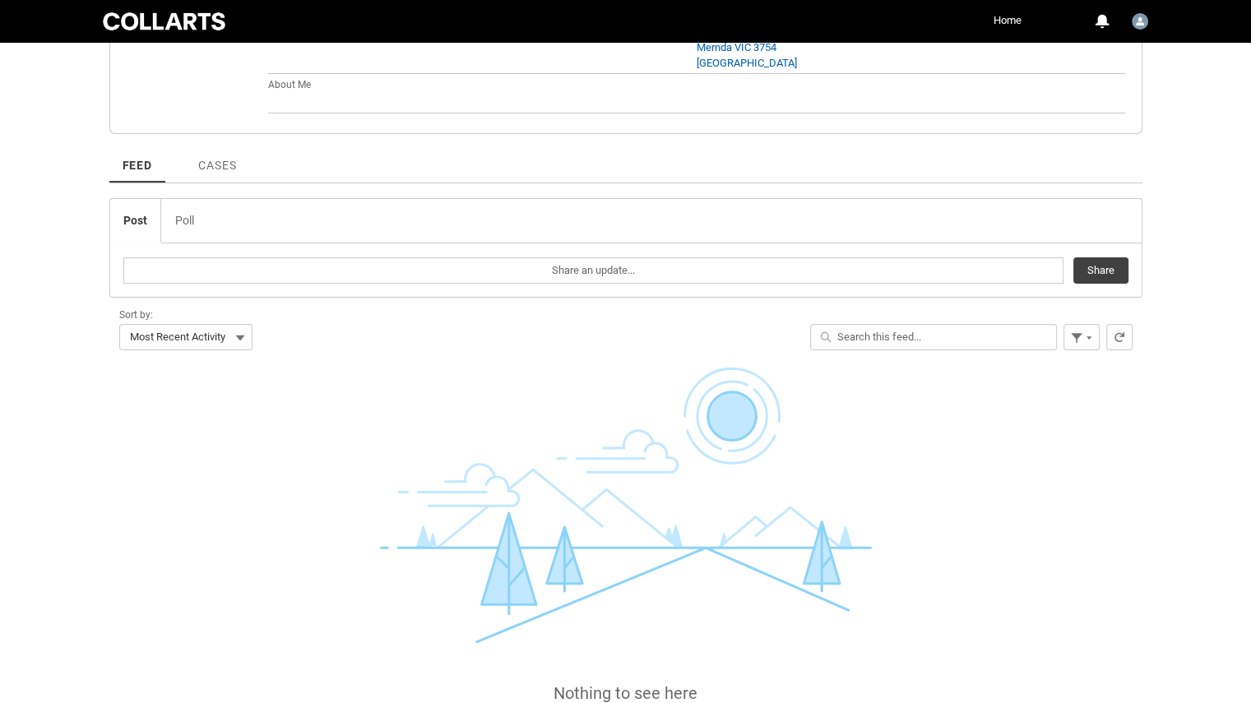
scroll to position [470, 0]
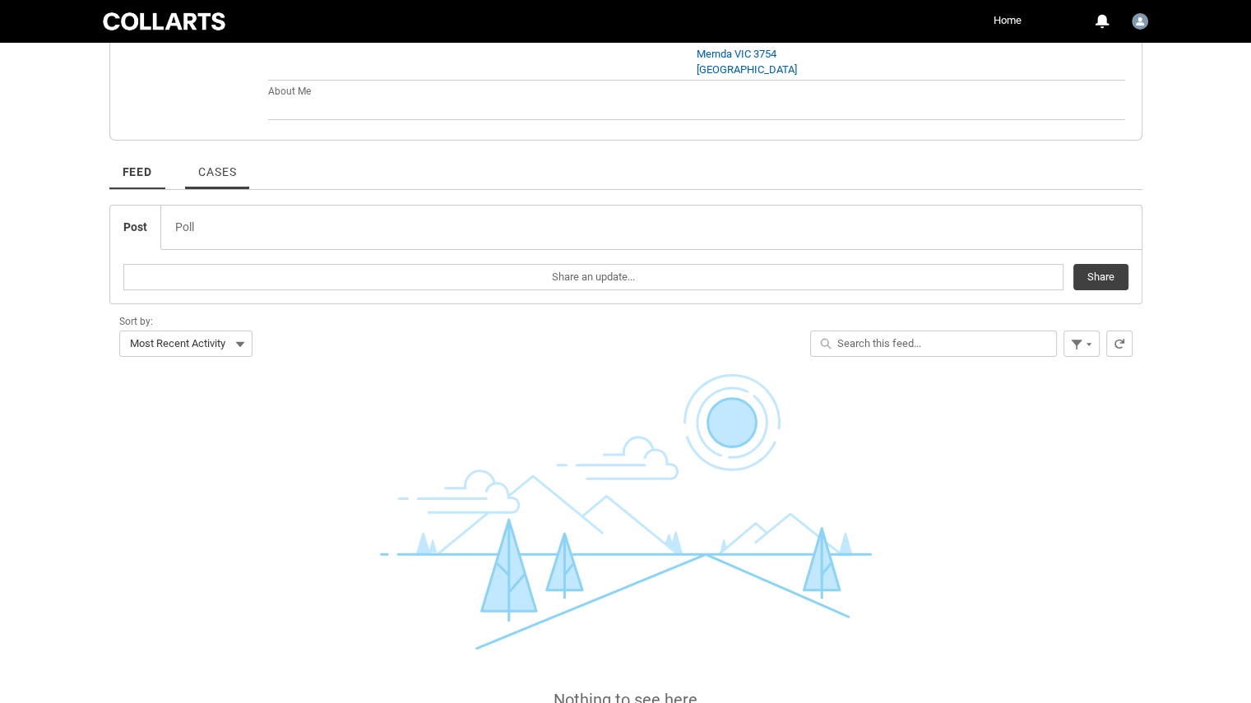
click at [234, 174] on span "Cases" at bounding box center [217, 171] width 38 height 13
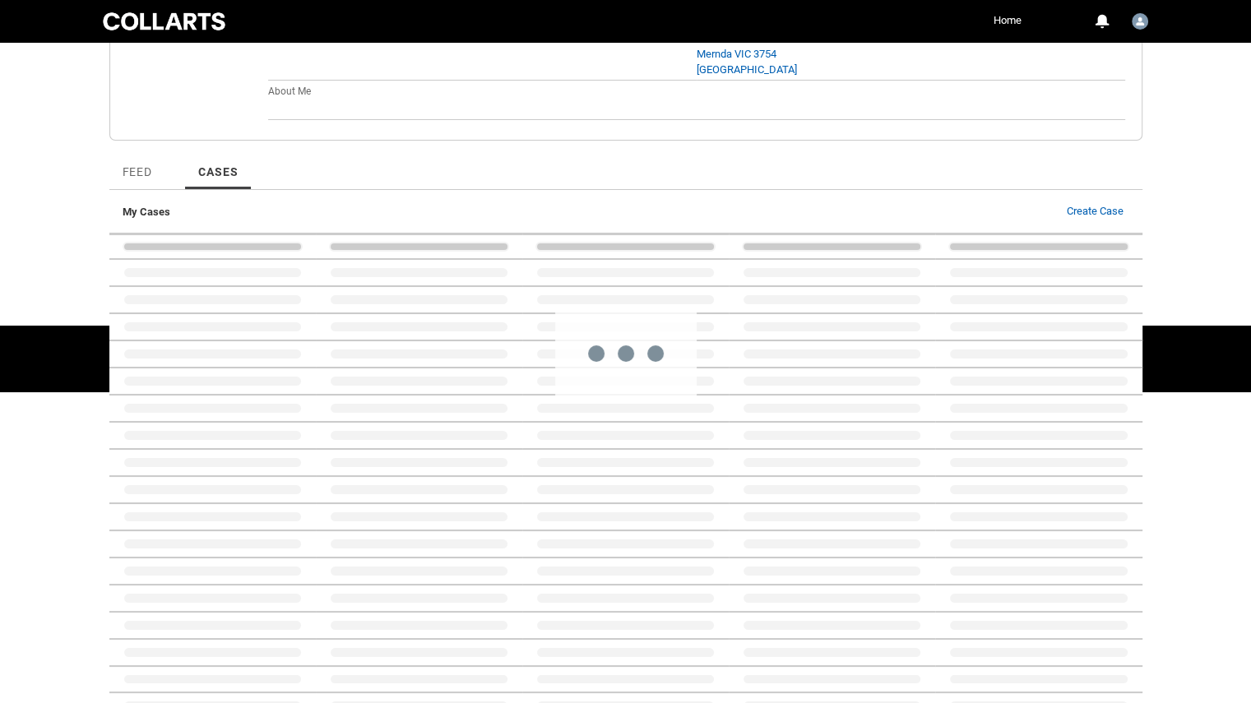
scroll to position [188, 0]
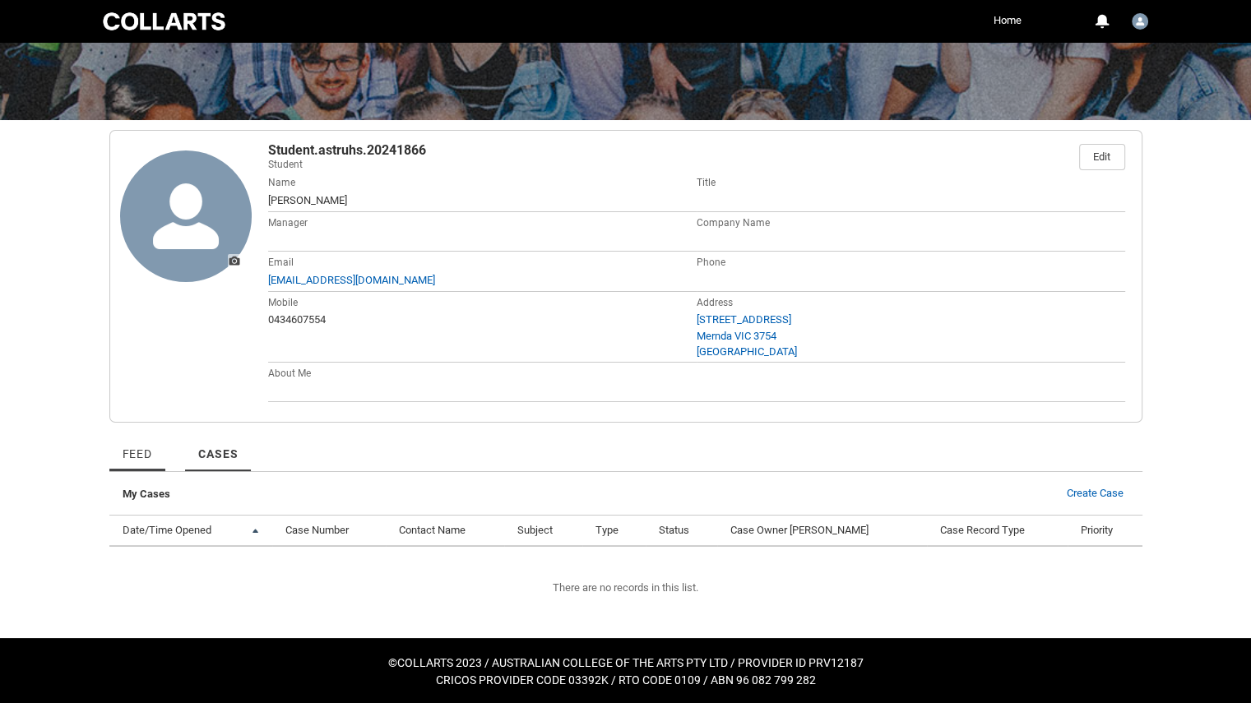
click at [140, 453] on span "Feed" at bounding box center [138, 453] width 30 height 13
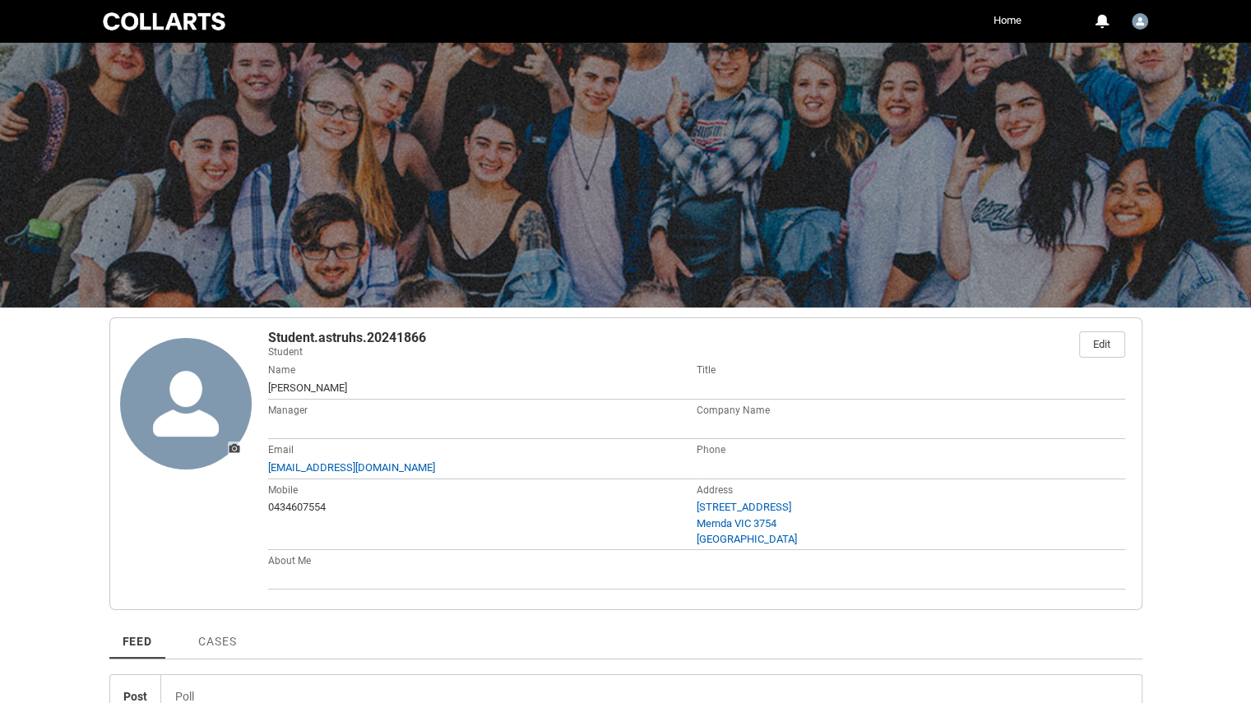
click at [974, 19] on ul "Home More" at bounding box center [644, 20] width 764 height 25
click at [1012, 23] on link "Home" at bounding box center [1008, 20] width 36 height 25
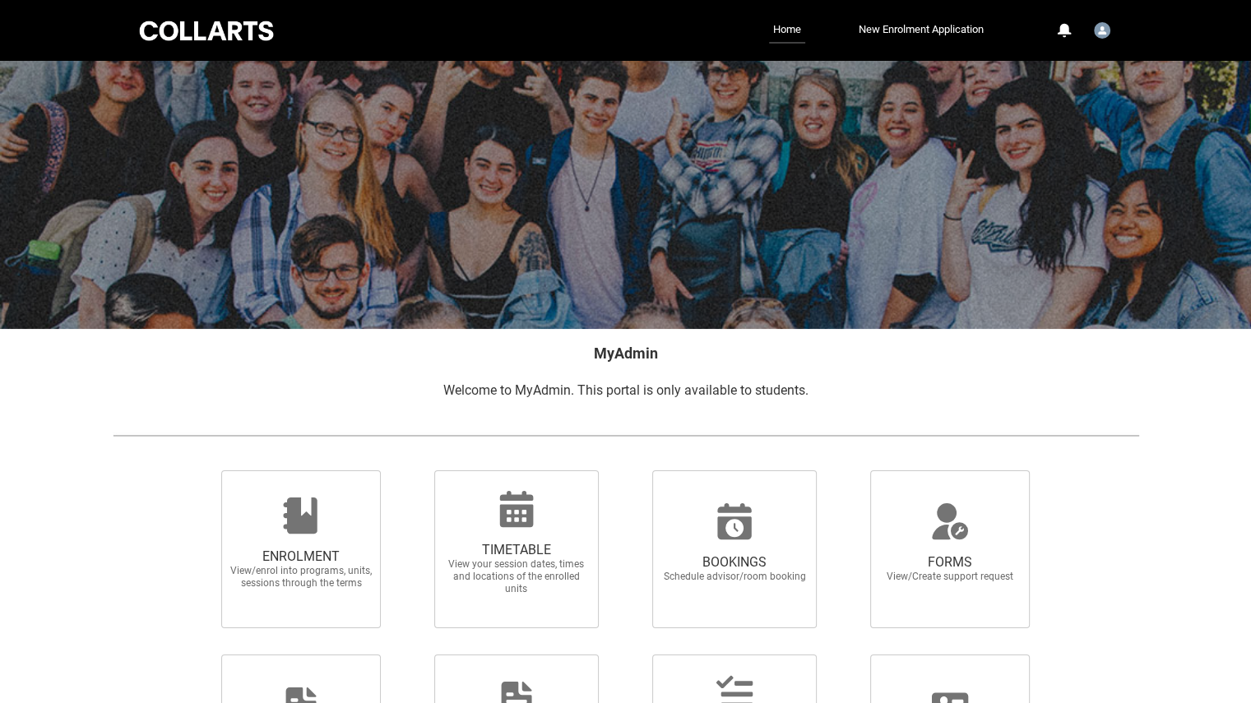
drag, startPoint x: 874, startPoint y: 86, endPoint x: 1069, endPoint y: 168, distance: 211.3
click at [1031, 183] on div at bounding box center [625, 195] width 1251 height 268
click at [237, 30] on div at bounding box center [207, 30] width 140 height 25
